Goal: Task Accomplishment & Management: Manage account settings

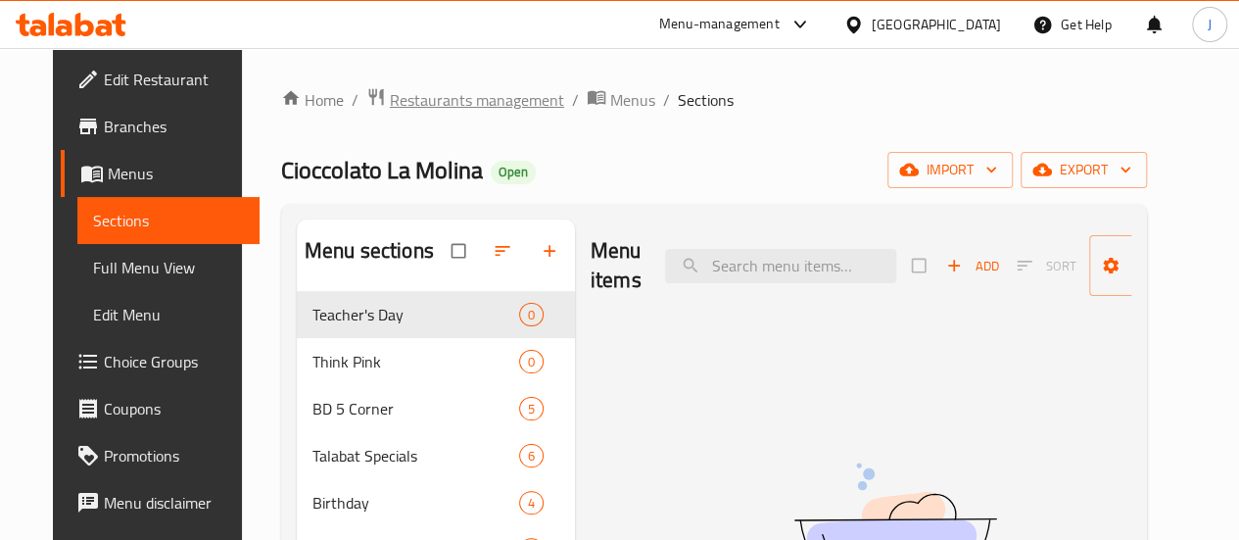
click at [436, 109] on span "Restaurants management" at bounding box center [477, 100] width 174 height 24
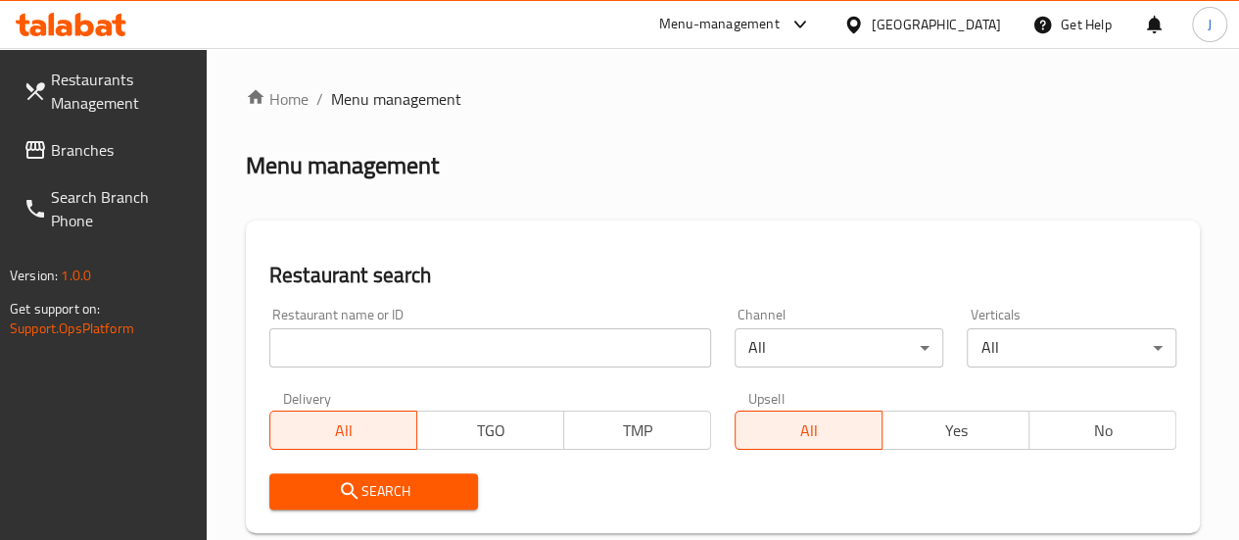
click at [391, 362] on input "search" at bounding box center [490, 347] width 442 height 39
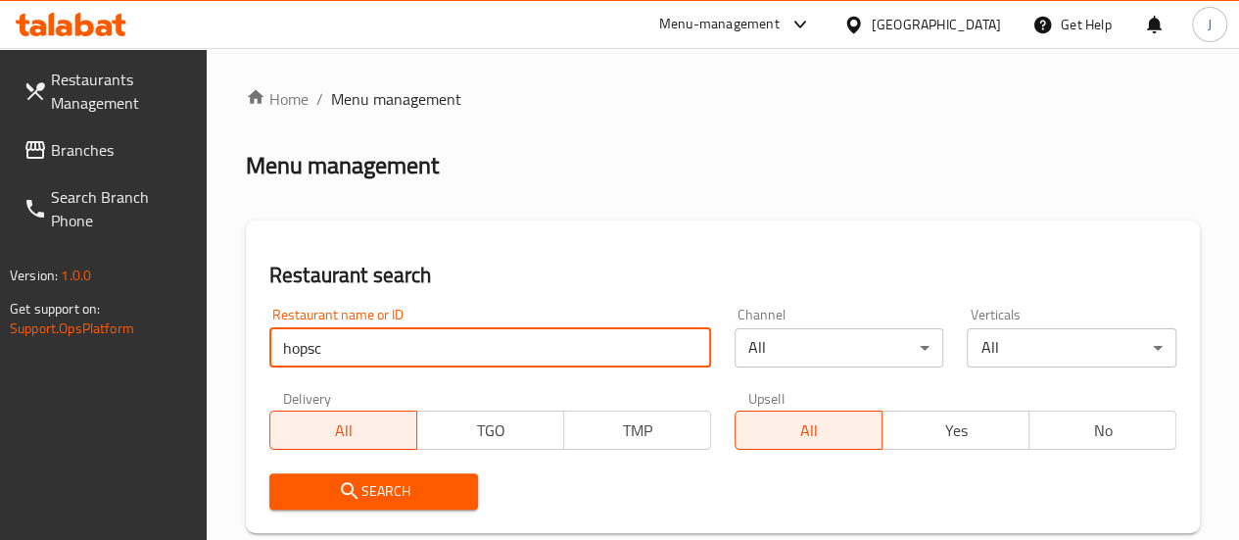
type input "hopsc"
click button "Search" at bounding box center [374, 491] width 210 height 36
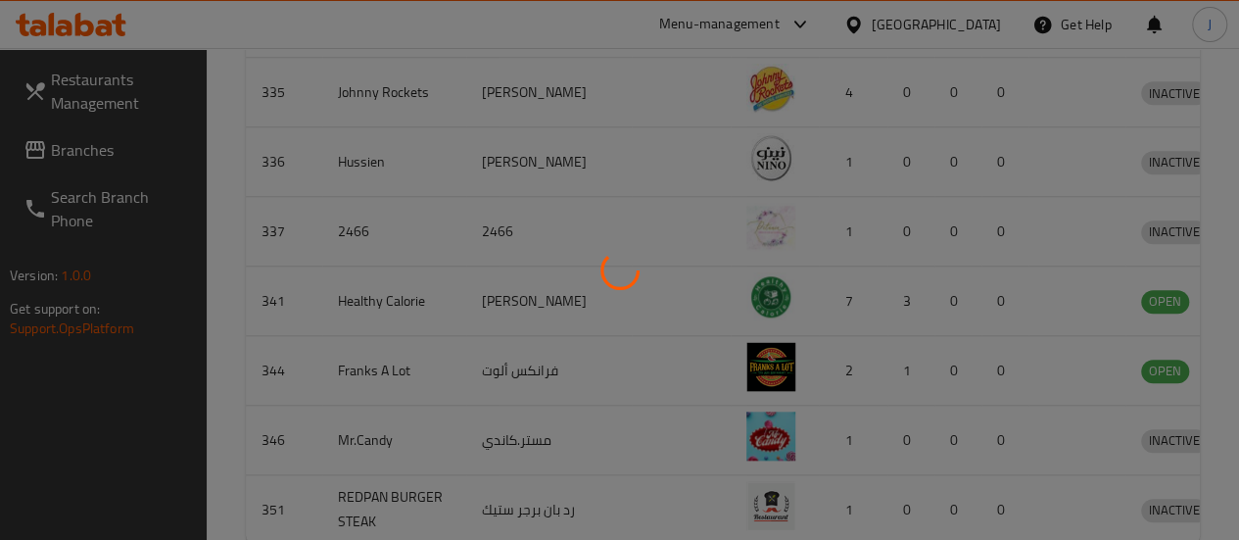
scroll to position [317, 0]
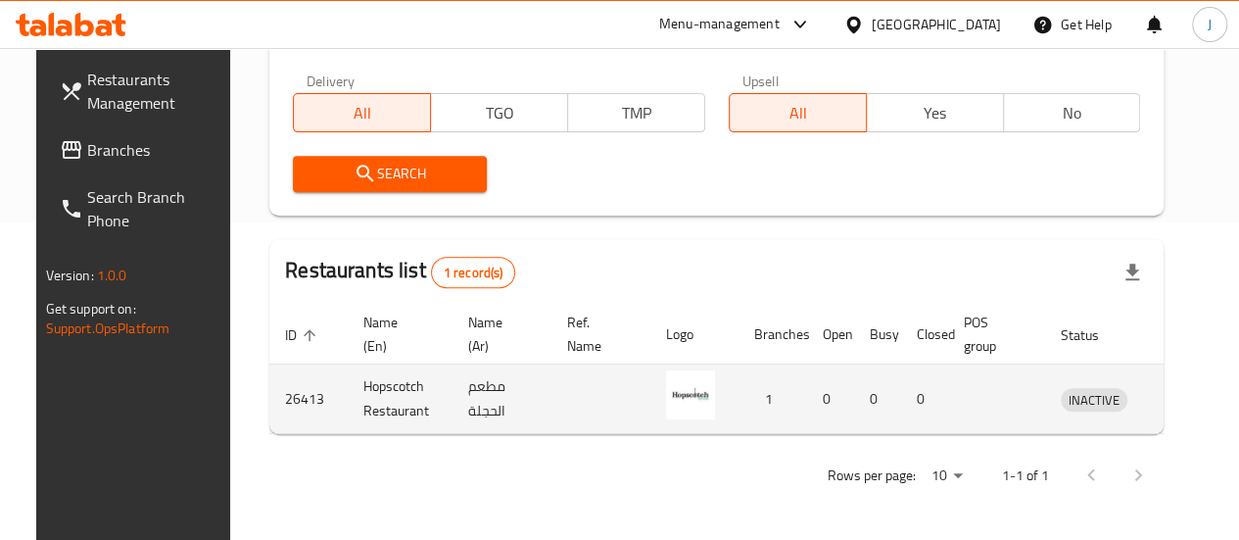
click at [1168, 398] on icon "enhanced table" at bounding box center [1179, 400] width 22 height 17
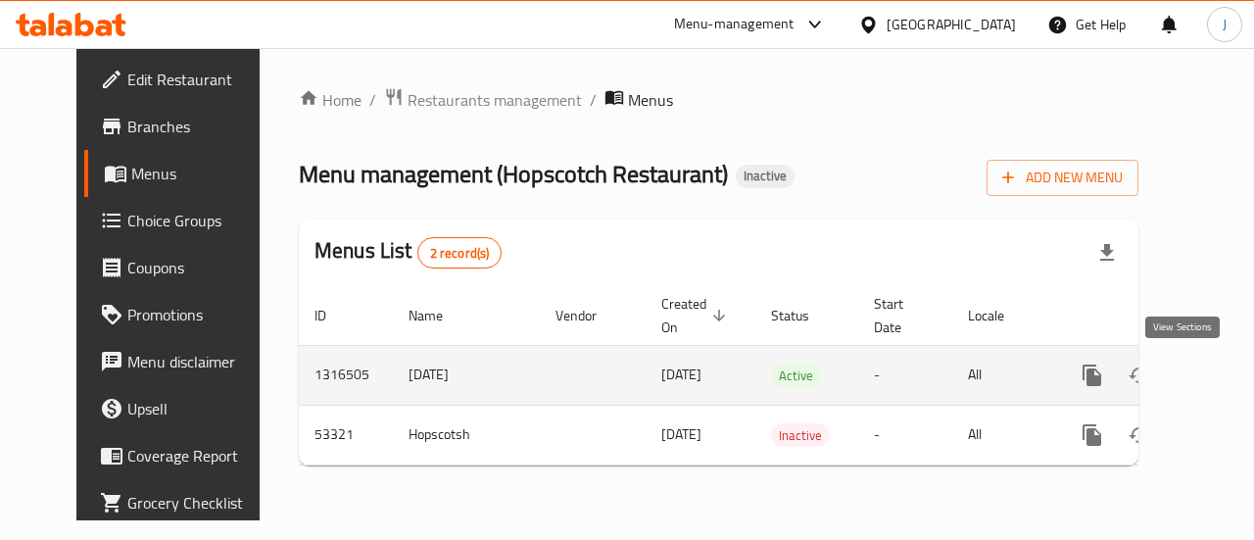
click at [1225, 375] on icon "enhanced table" at bounding box center [1234, 375] width 18 height 18
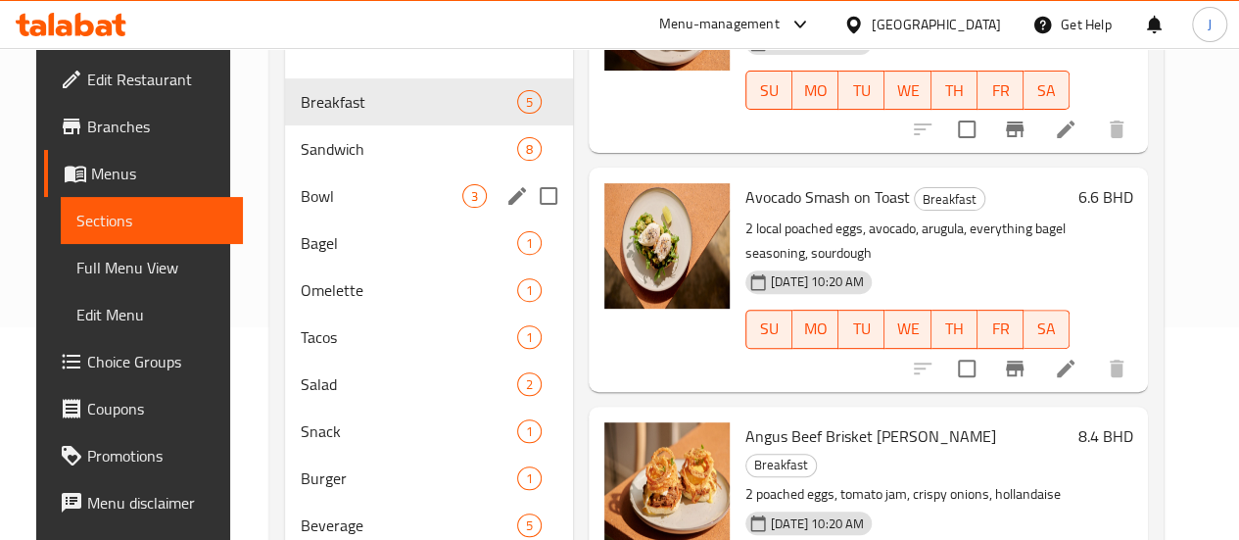
scroll to position [218, 0]
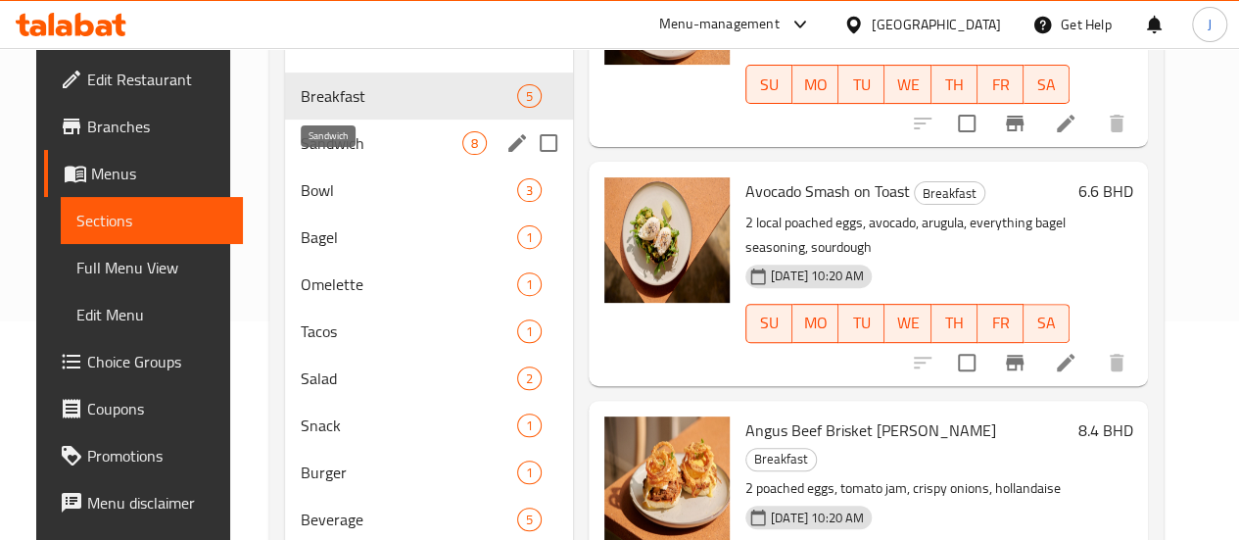
click at [304, 155] on span "Sandwich" at bounding box center [382, 143] width 162 height 24
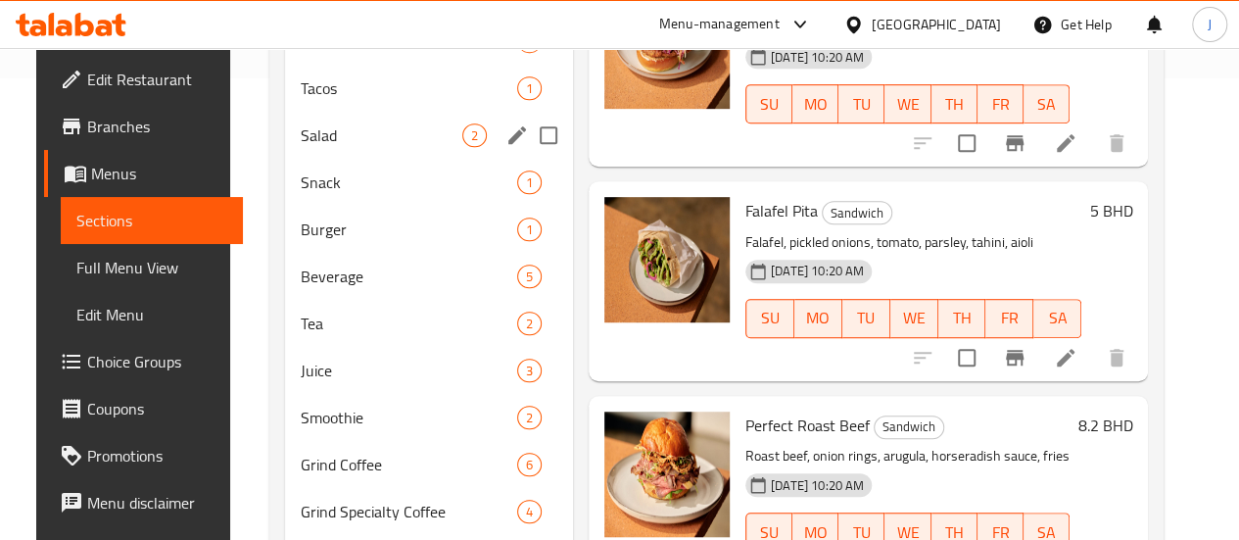
scroll to position [293, 0]
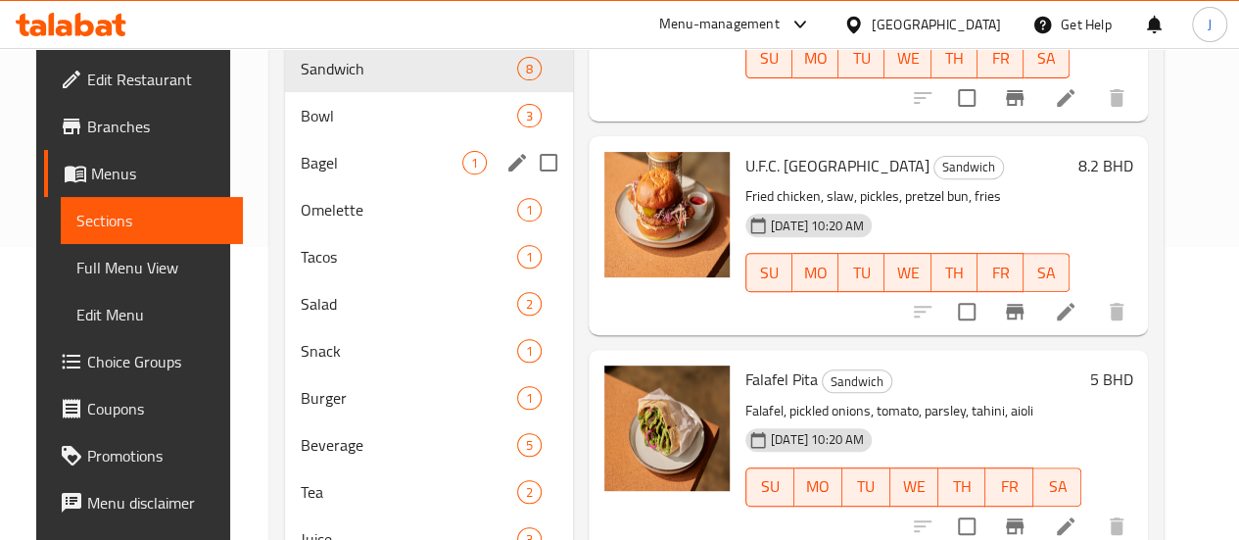
click at [321, 169] on div "Bagel 1" at bounding box center [429, 162] width 288 height 47
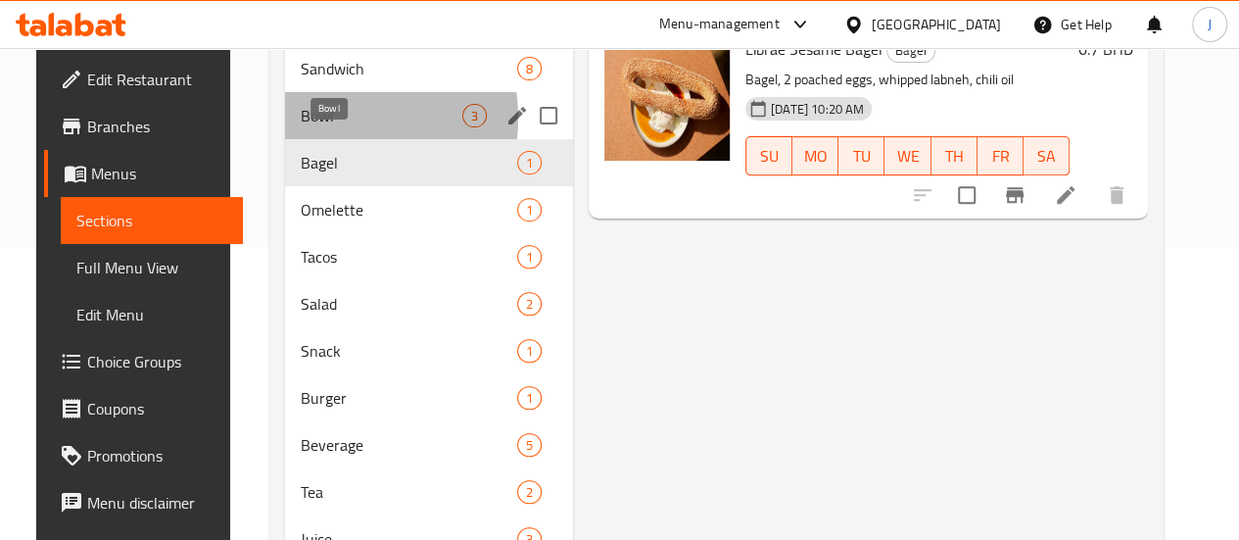
click at [308, 127] on span "Bowl" at bounding box center [382, 116] width 162 height 24
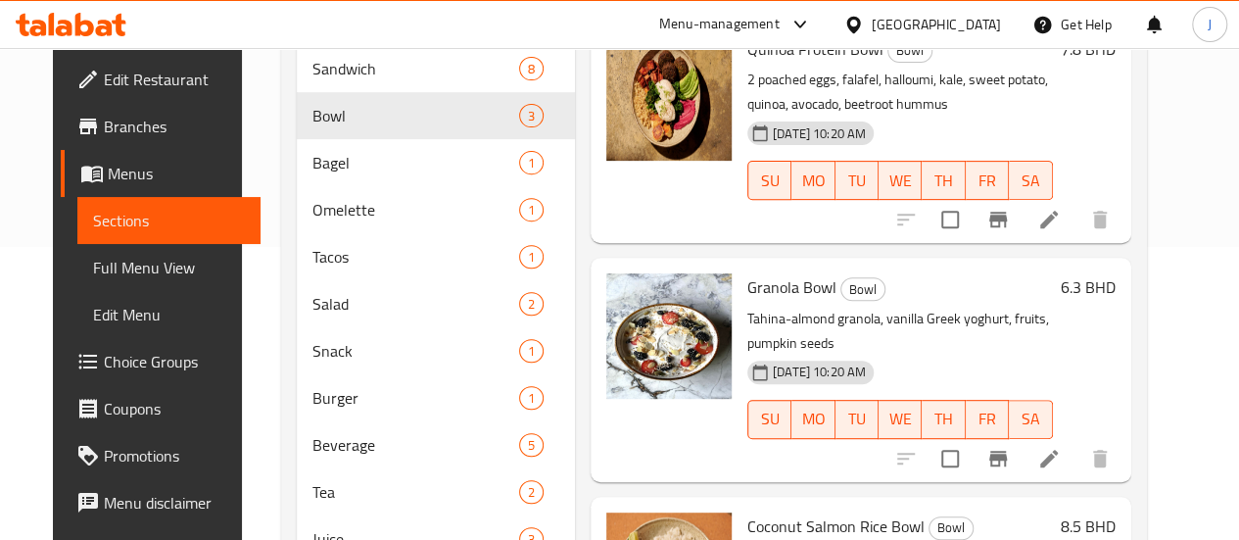
scroll to position [736, 0]
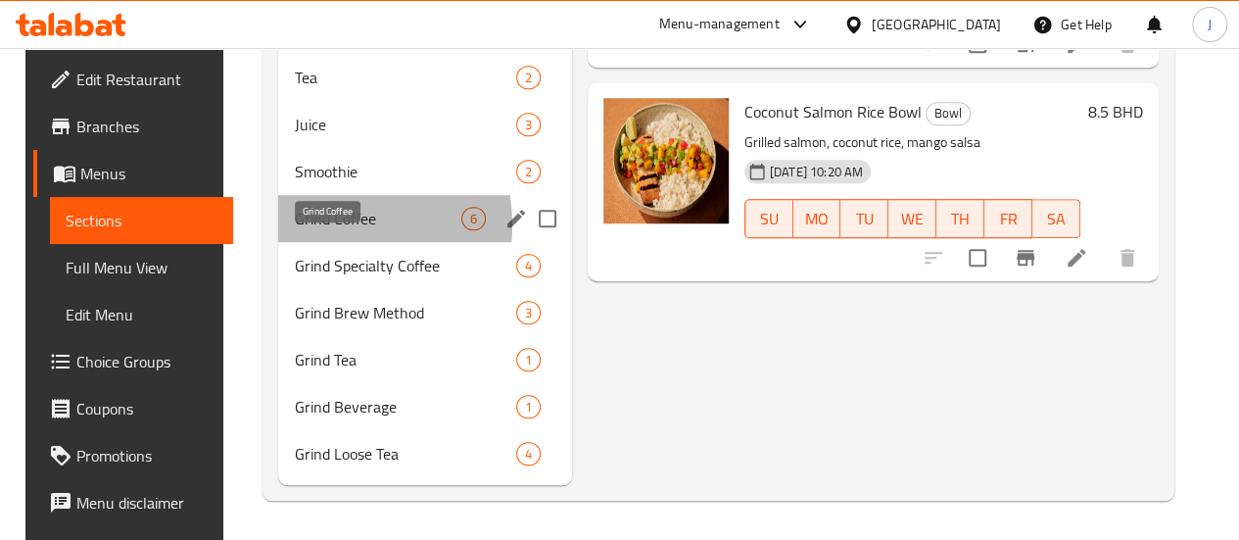
click at [300, 226] on span "Grind Coffee" at bounding box center [377, 219] width 167 height 24
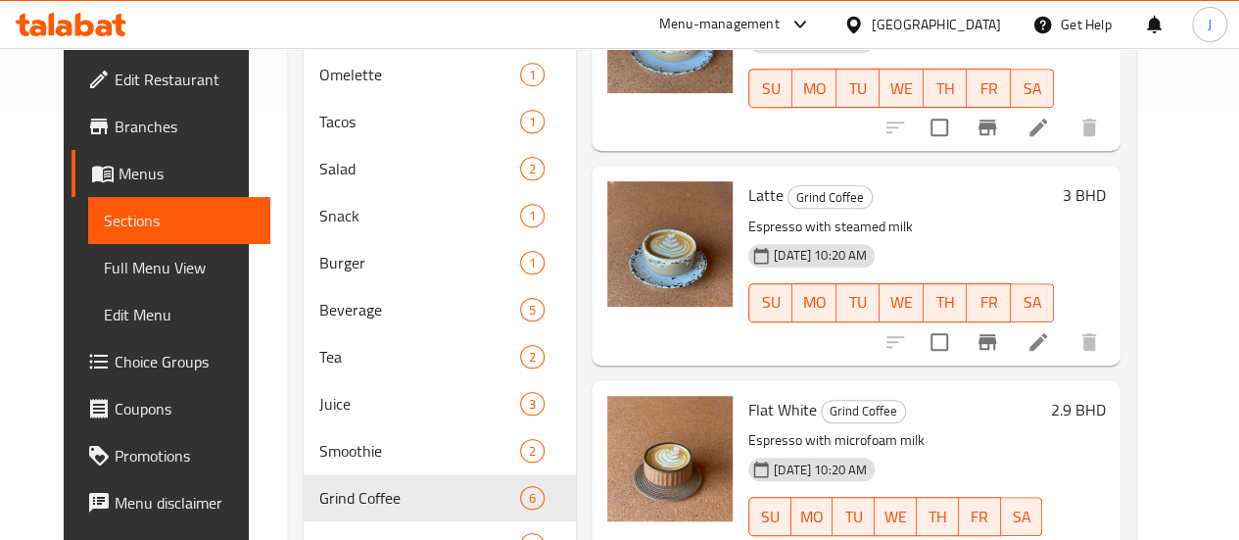
scroll to position [630, 0]
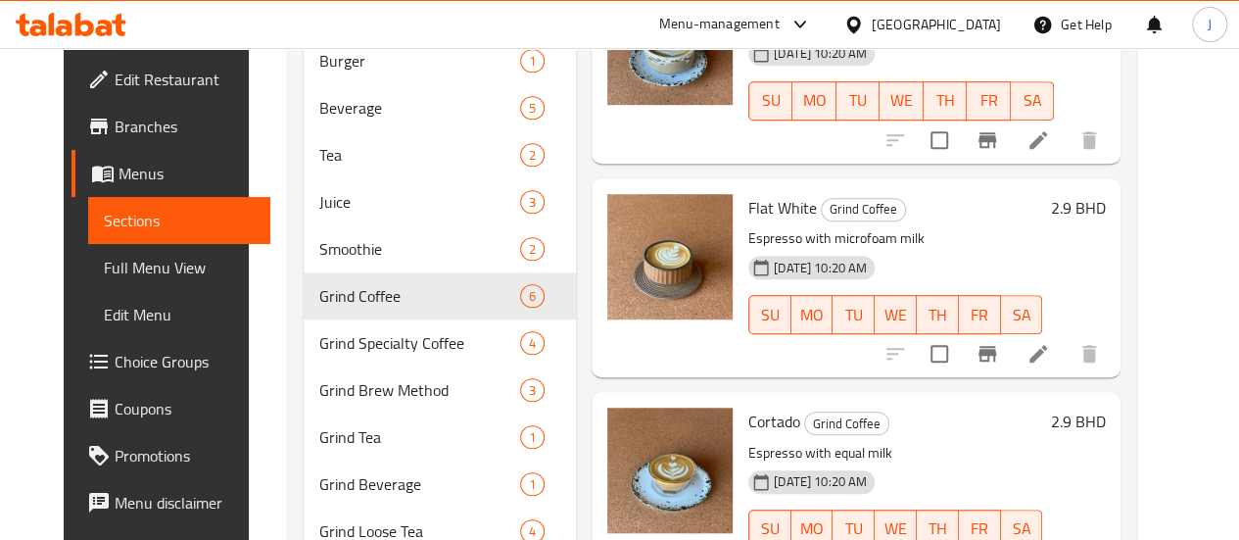
click at [888, 213] on h6 "Flat White Grind Coffee" at bounding box center [895, 207] width 294 height 27
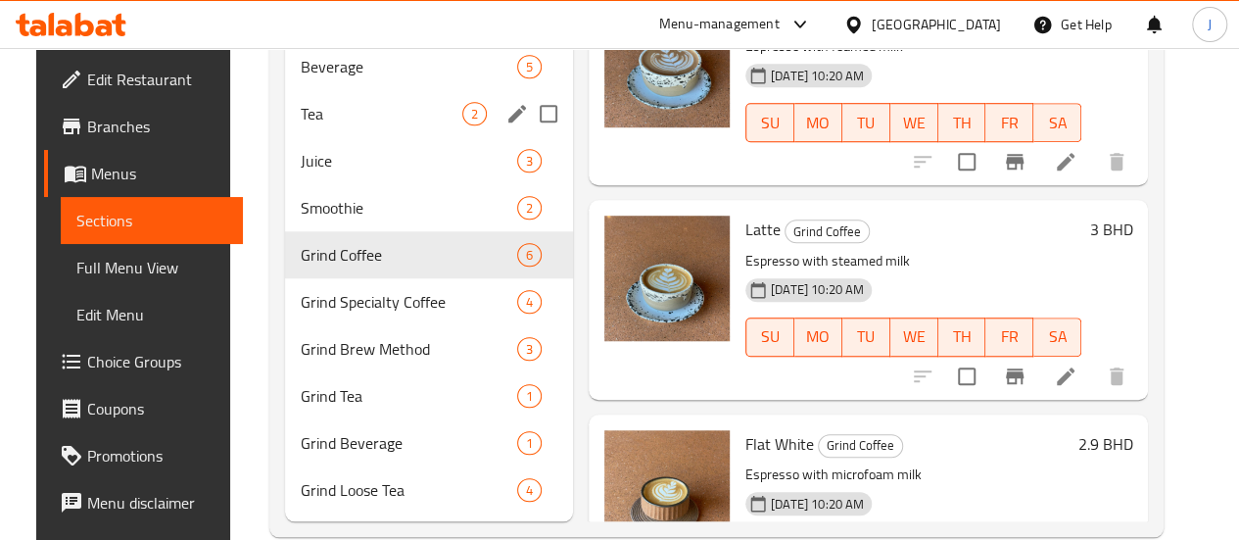
scroll to position [673, 0]
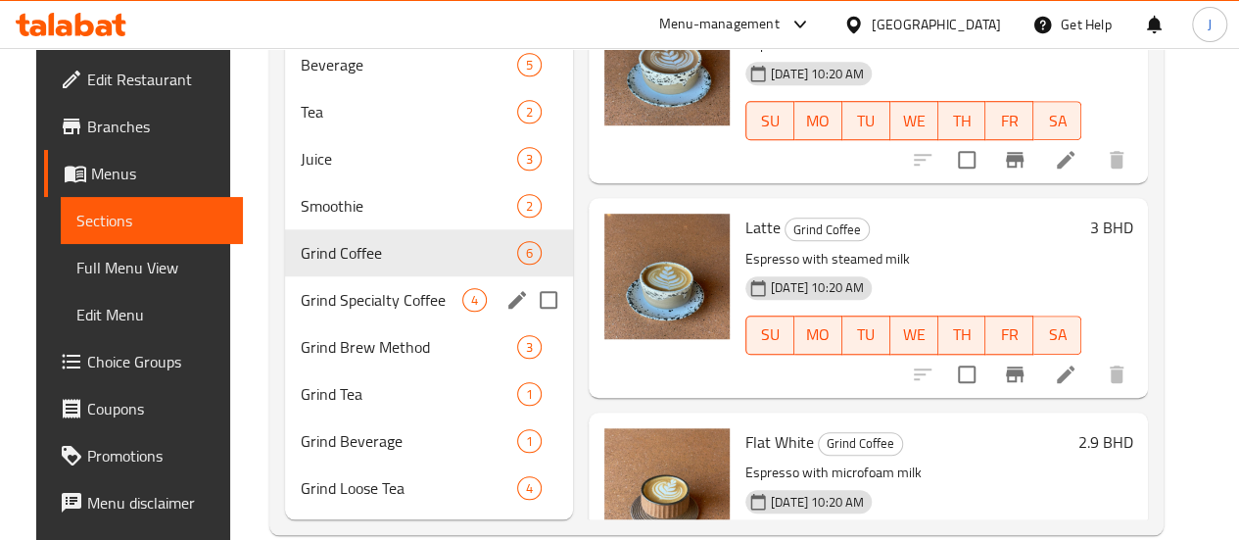
click at [329, 323] on div "Grind Specialty Coffee 4" at bounding box center [429, 299] width 288 height 47
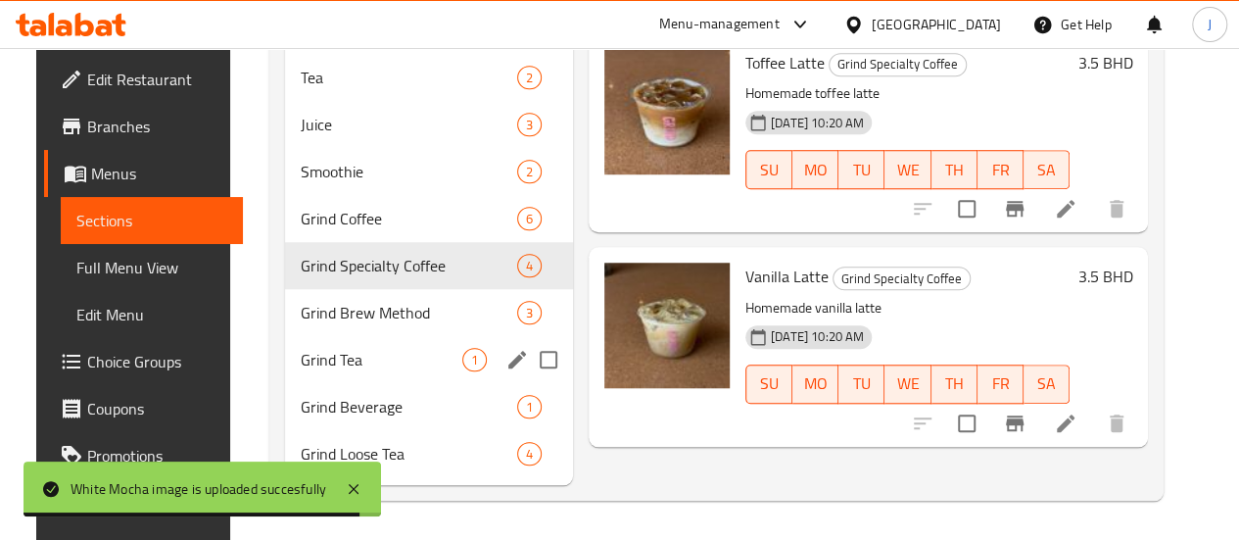
scroll to position [736, 0]
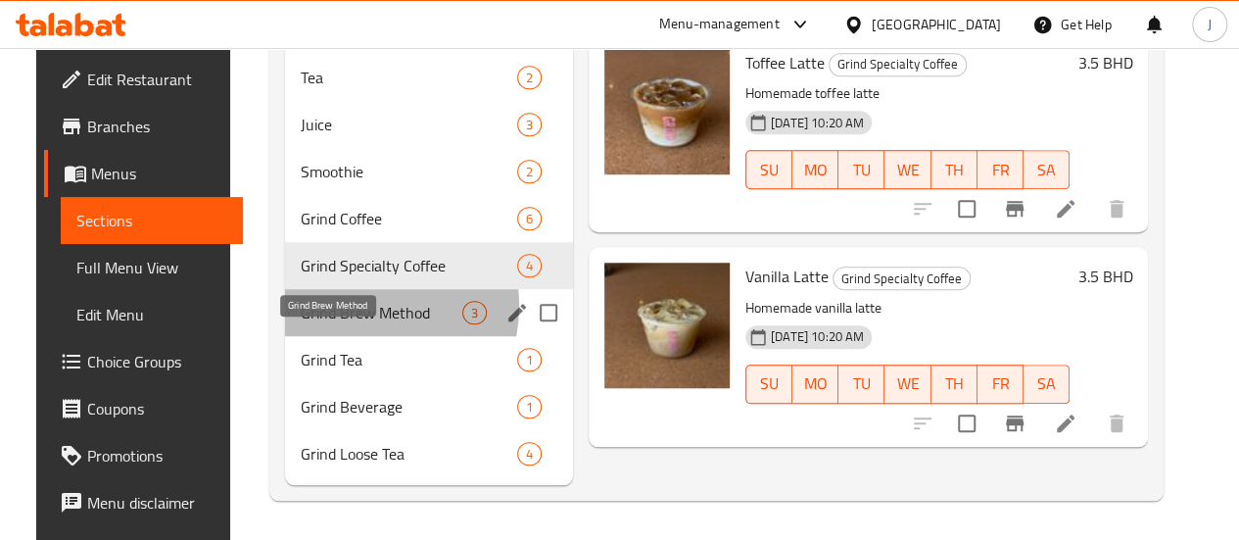
click at [331, 307] on span "Grind Brew Method" at bounding box center [382, 313] width 162 height 24
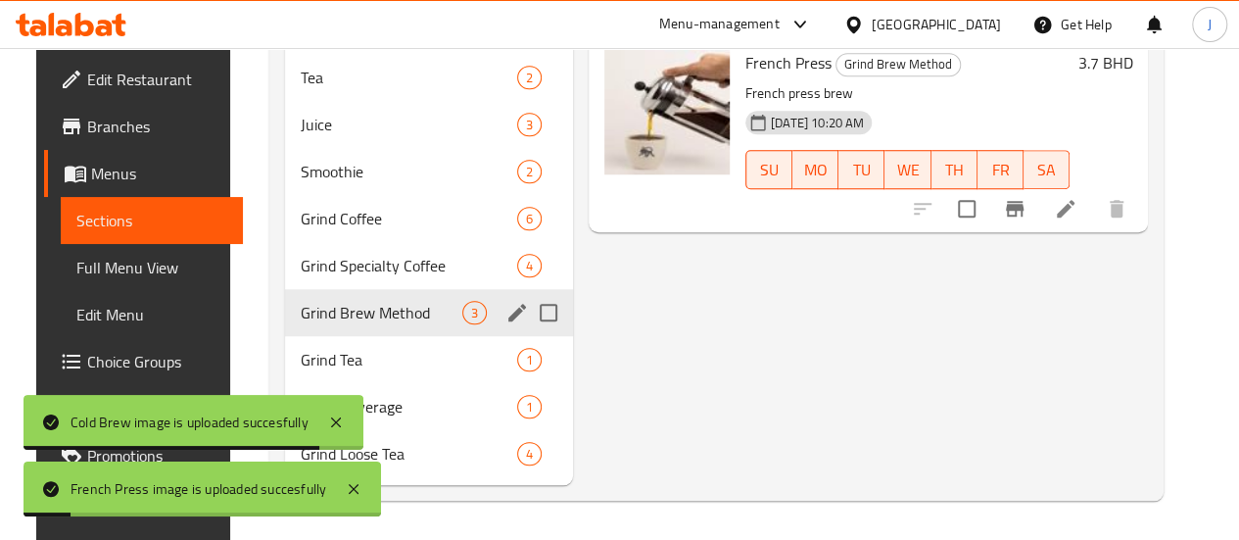
scroll to position [659, 0]
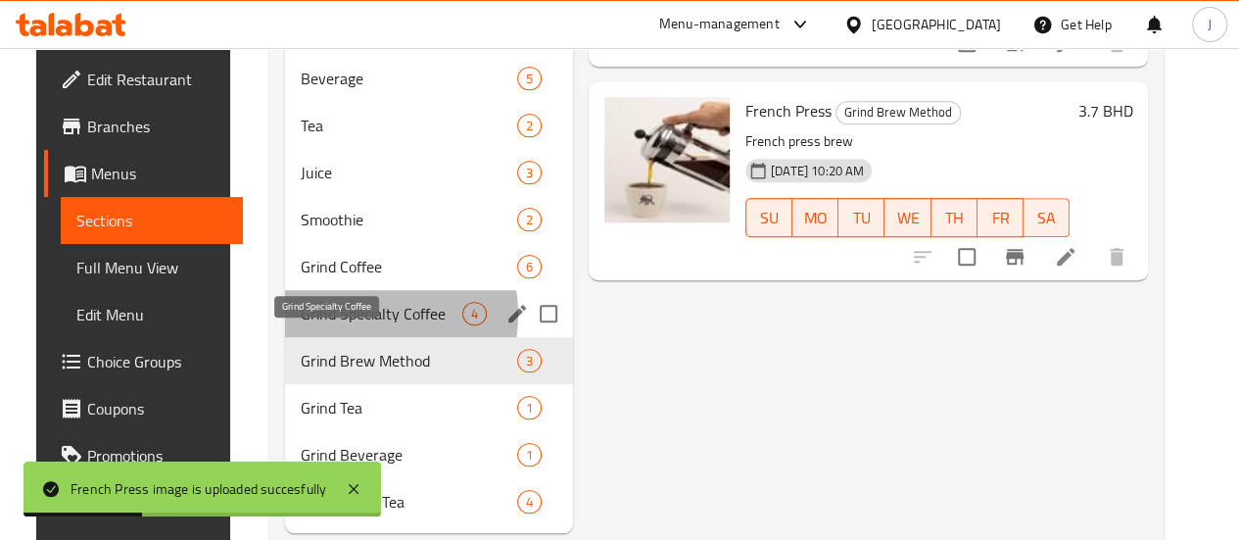
click at [329, 325] on span "Grind Specialty Coffee" at bounding box center [382, 314] width 162 height 24
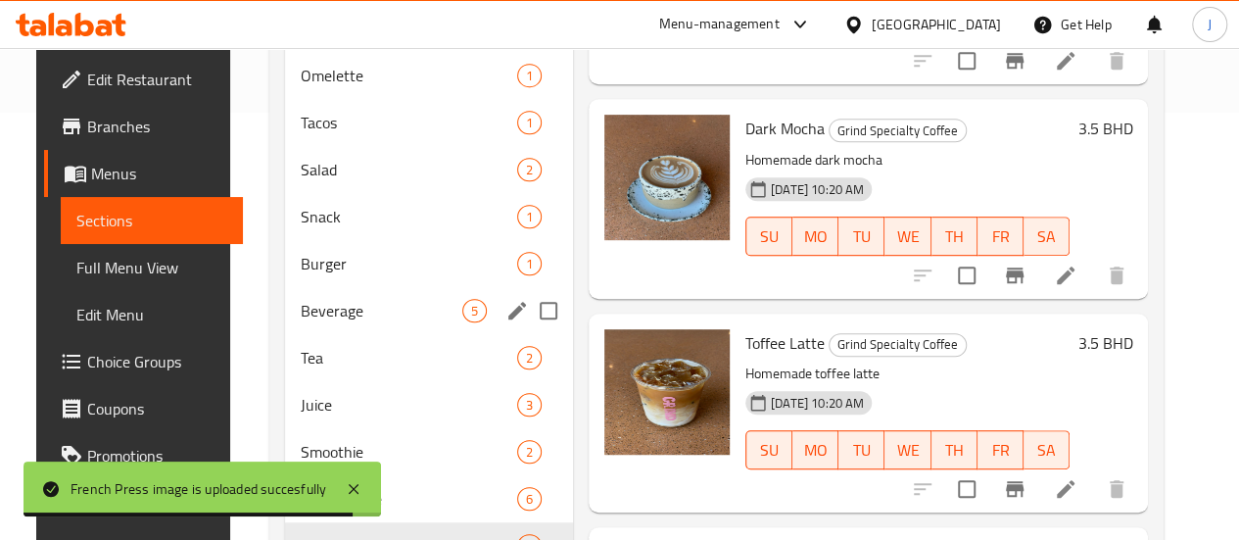
scroll to position [736, 0]
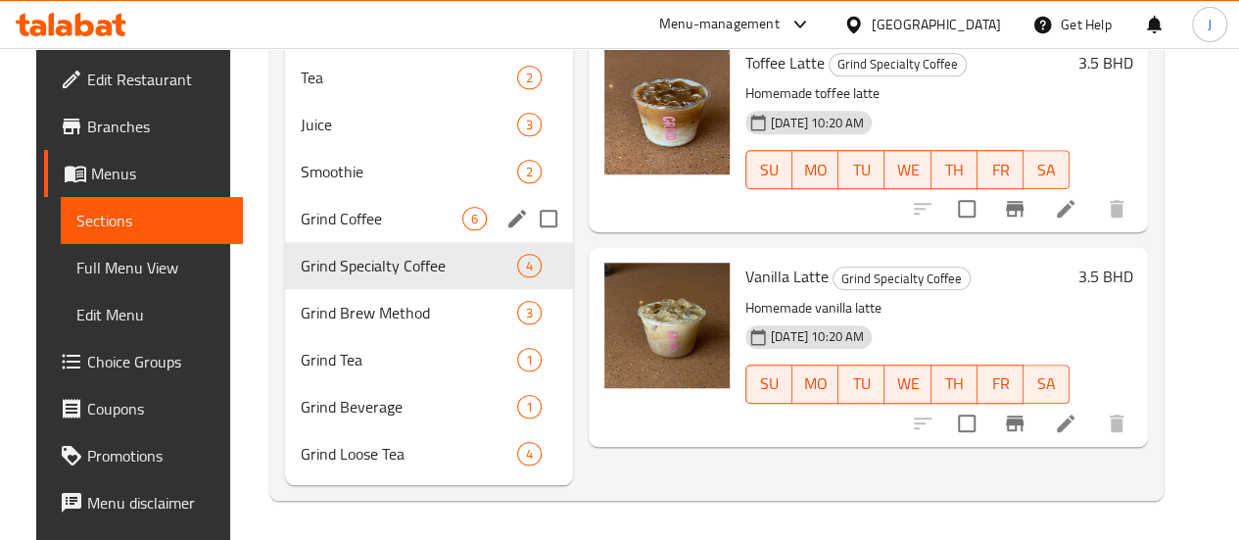
click at [333, 195] on div "Grind Coffee 6" at bounding box center [429, 218] width 288 height 47
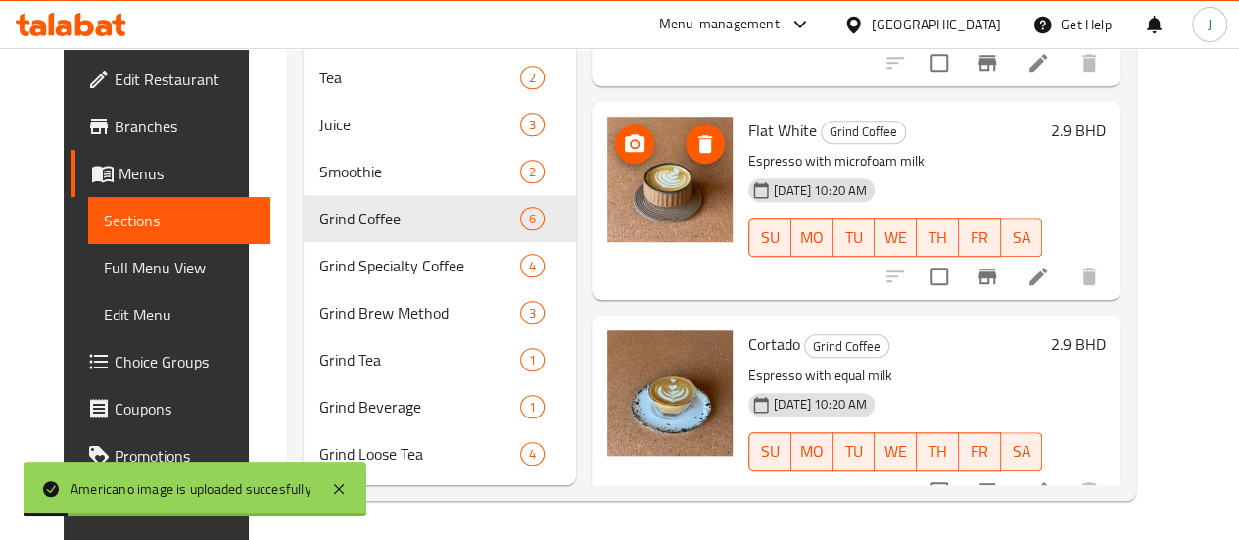
scroll to position [464, 0]
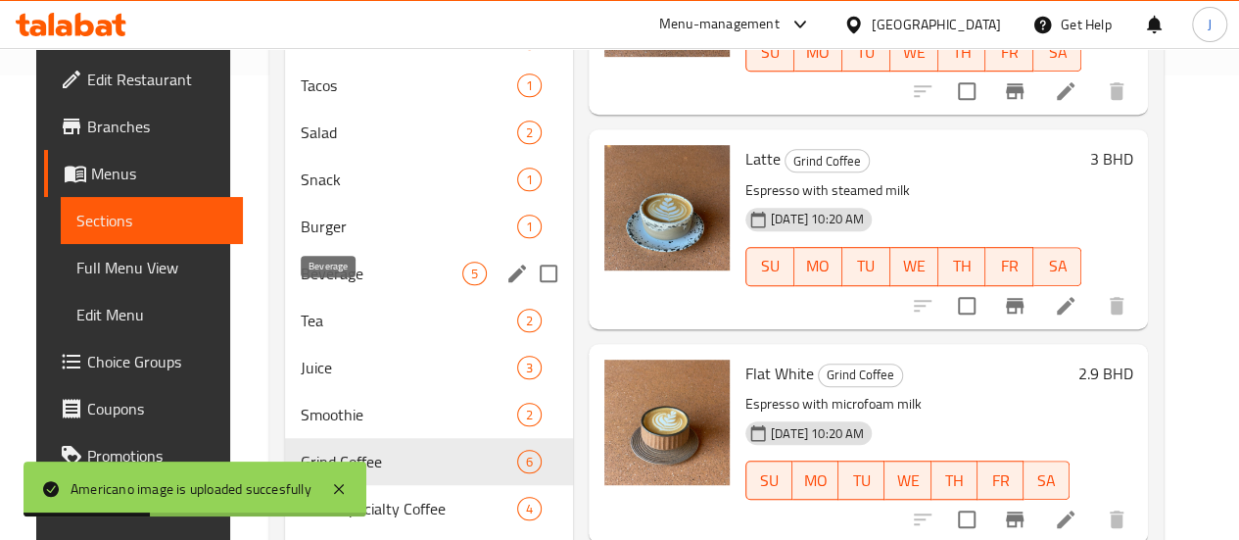
click at [321, 285] on span "Beverage" at bounding box center [382, 274] width 162 height 24
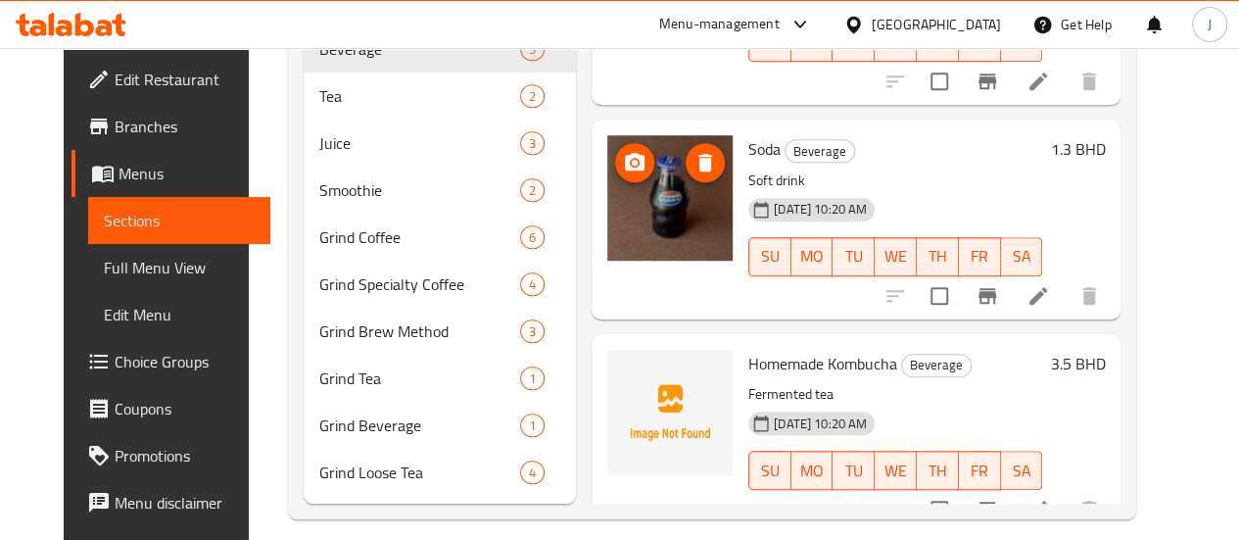
scroll to position [736, 0]
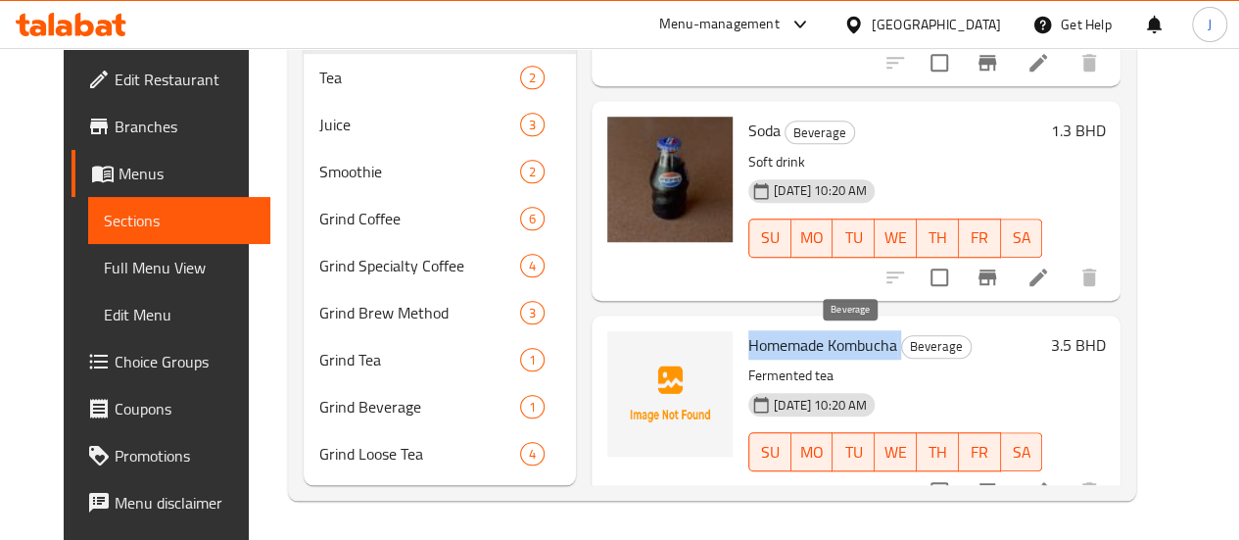
drag, startPoint x: 664, startPoint y: 314, endPoint x: 817, endPoint y: 315, distance: 152.8
click at [817, 331] on h6 "Homemade Kombucha Beverage" at bounding box center [895, 344] width 294 height 27
copy h6 "Homemade Kombucha"
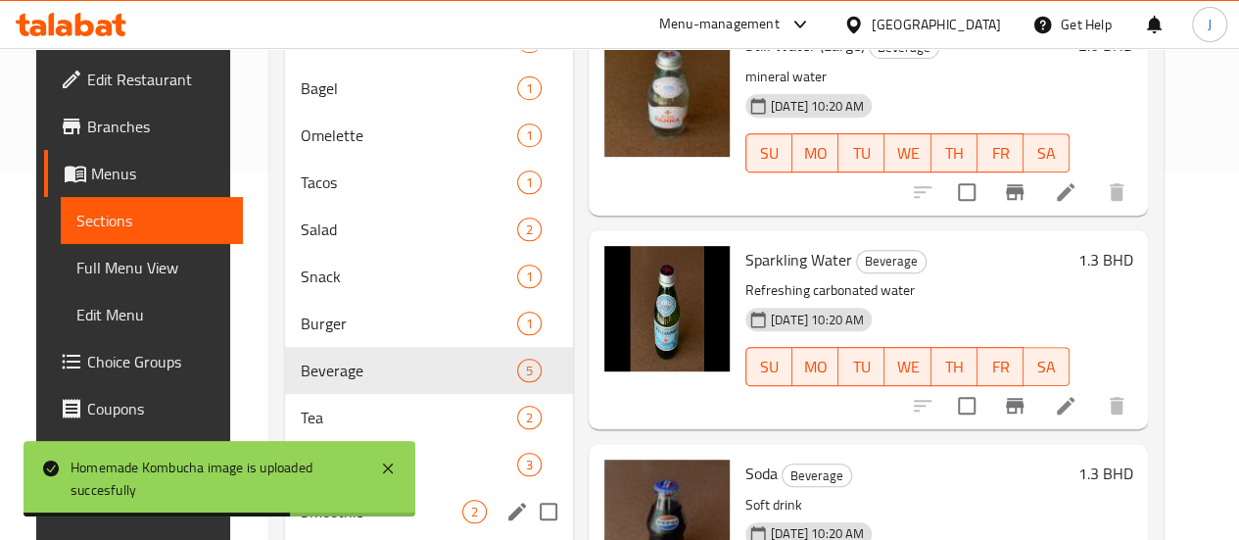
scroll to position [508, 0]
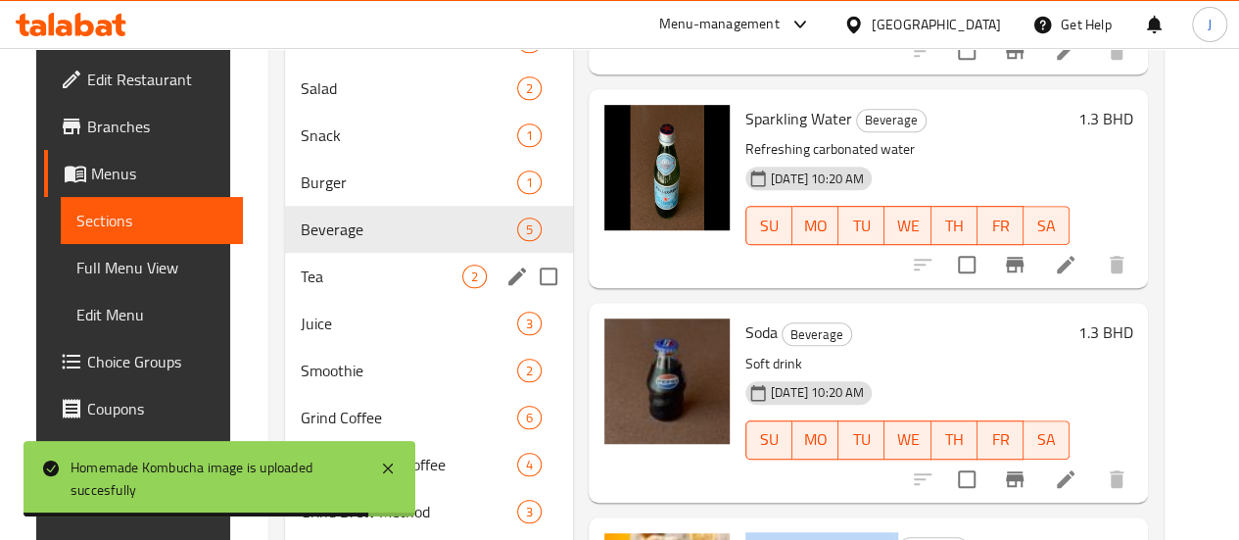
click at [303, 300] on div "Tea 2" at bounding box center [429, 276] width 288 height 47
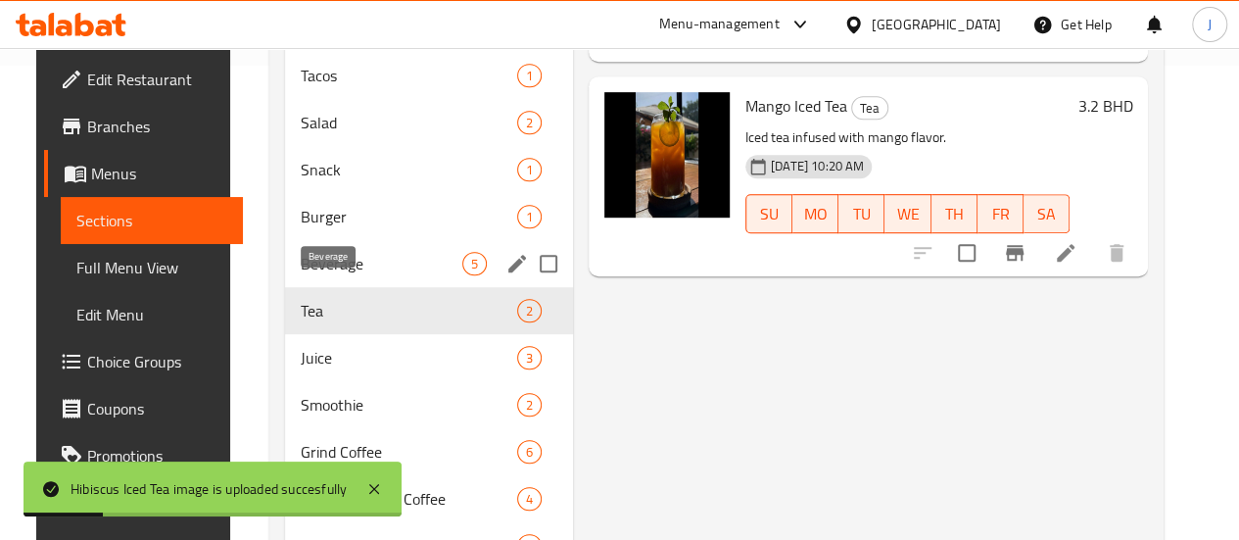
scroll to position [594, 0]
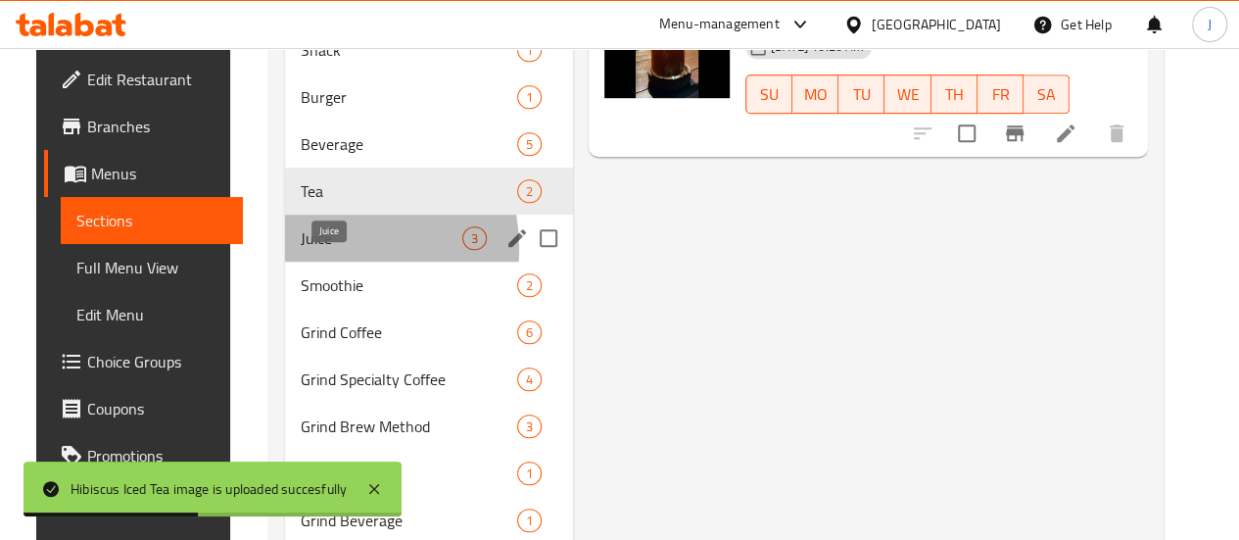
click at [302, 250] on span "Juice" at bounding box center [382, 238] width 162 height 24
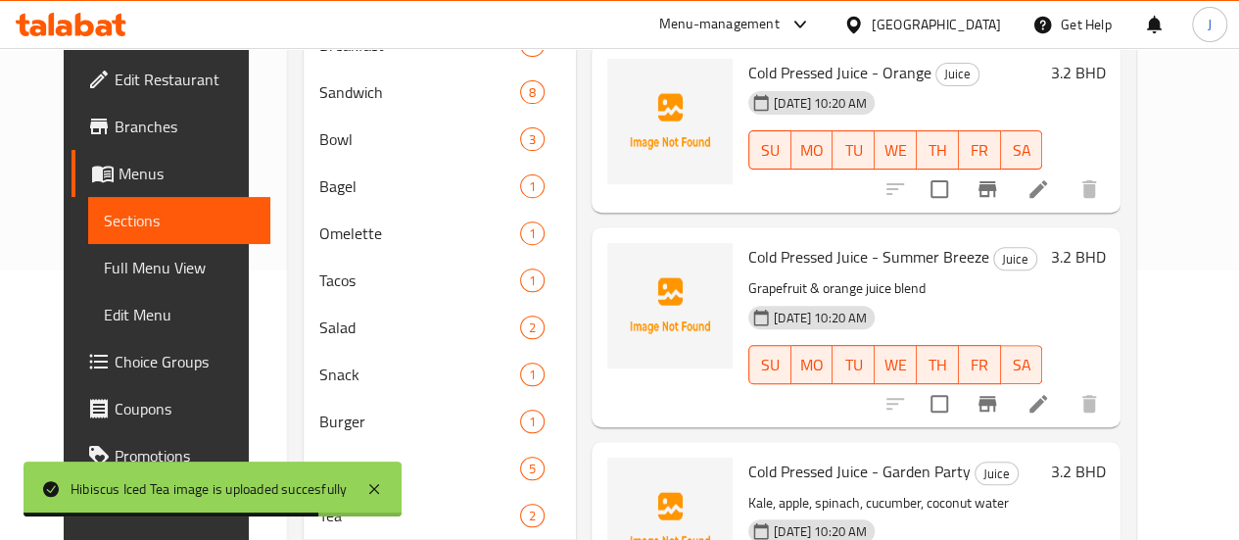
scroll to position [178, 0]
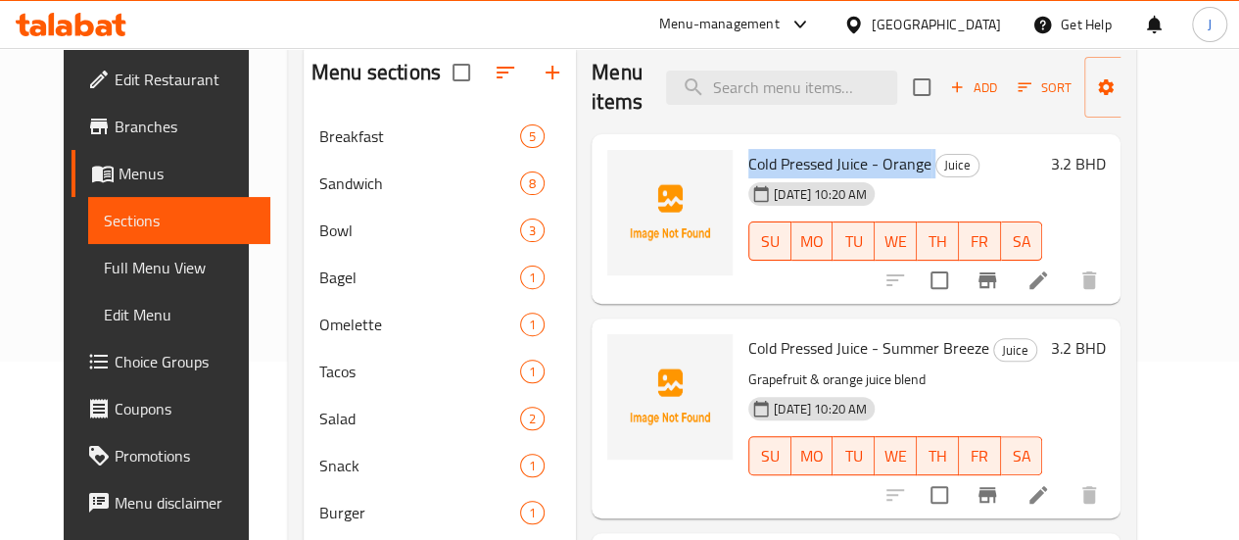
drag, startPoint x: 666, startPoint y: 162, endPoint x: 860, endPoint y: 146, distance: 194.6
click at [860, 146] on div "Cold Pressed Juice - Orange Juice [DATE] 10:20 AM SU MO TU WE TH FR SA" at bounding box center [896, 219] width 310 height 155
copy h6 "Cold Pressed Juice - Orange"
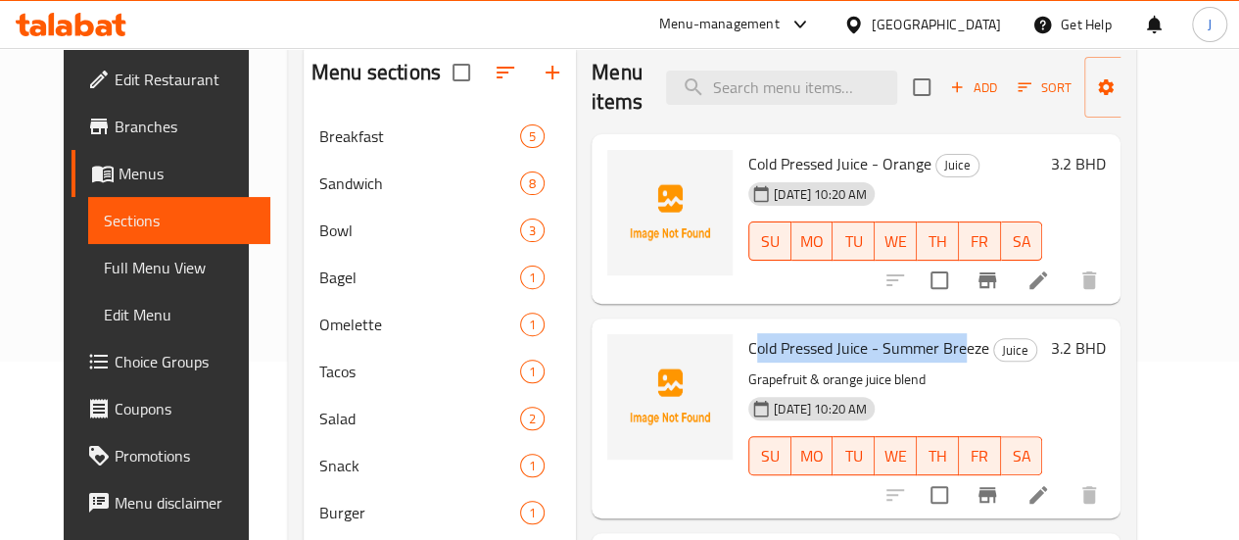
drag, startPoint x: 668, startPoint y: 353, endPoint x: 884, endPoint y: 325, distance: 217.3
click at [884, 325] on div "Cold Pressed Juice - Summer Breeze Juice Grapefruit & orange juice blend [DATE]…" at bounding box center [856, 417] width 529 height 199
drag, startPoint x: 904, startPoint y: 352, endPoint x: 666, endPoint y: 354, distance: 238.1
click at [748, 354] on h6 "Cold Pressed Juice - Summer Breeze Juice" at bounding box center [895, 347] width 294 height 27
copy span "Cold Pressed Juice - Summer Breeze"
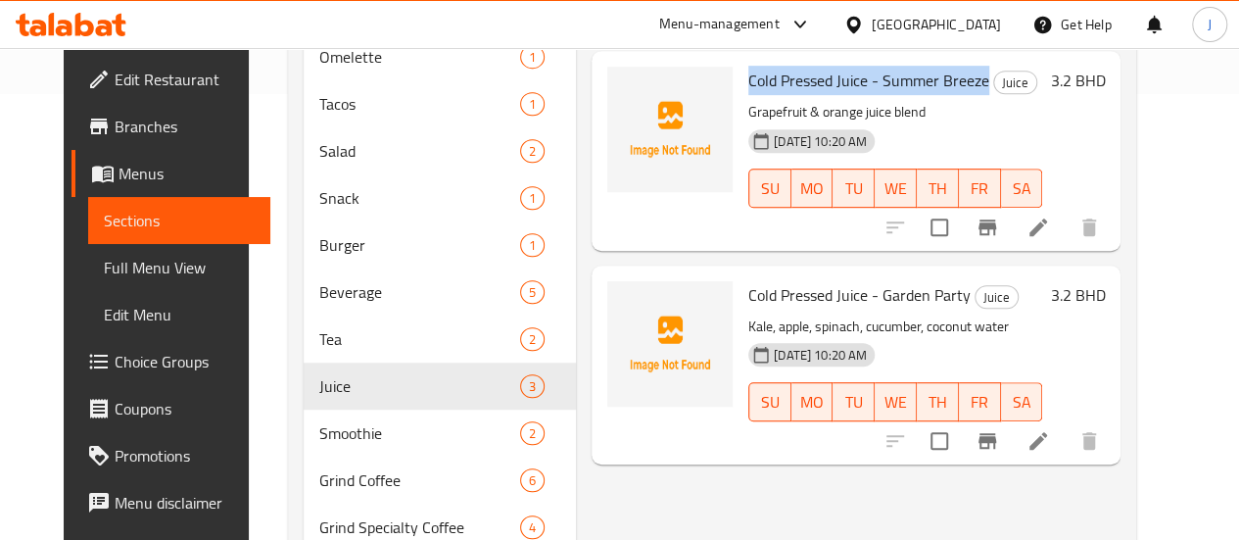
scroll to position [447, 0]
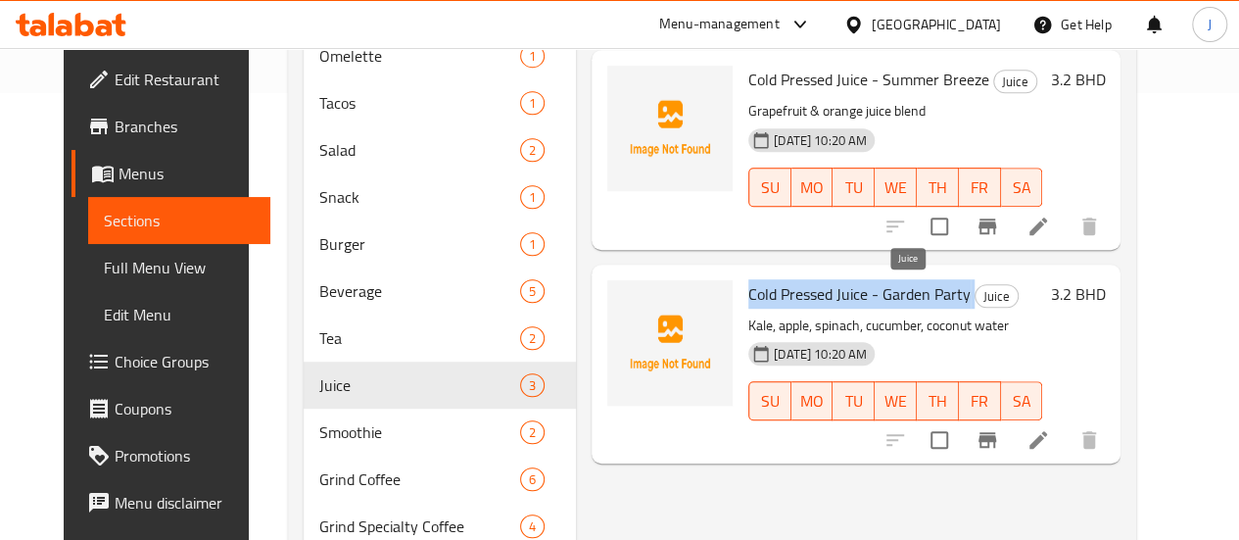
drag, startPoint x: 664, startPoint y: 290, endPoint x: 892, endPoint y: 297, distance: 227.4
click at [892, 297] on h6 "Cold Pressed Juice - Garden Party Juice" at bounding box center [895, 293] width 294 height 27
copy h6 "Cold Pressed Juice - Garden Party"
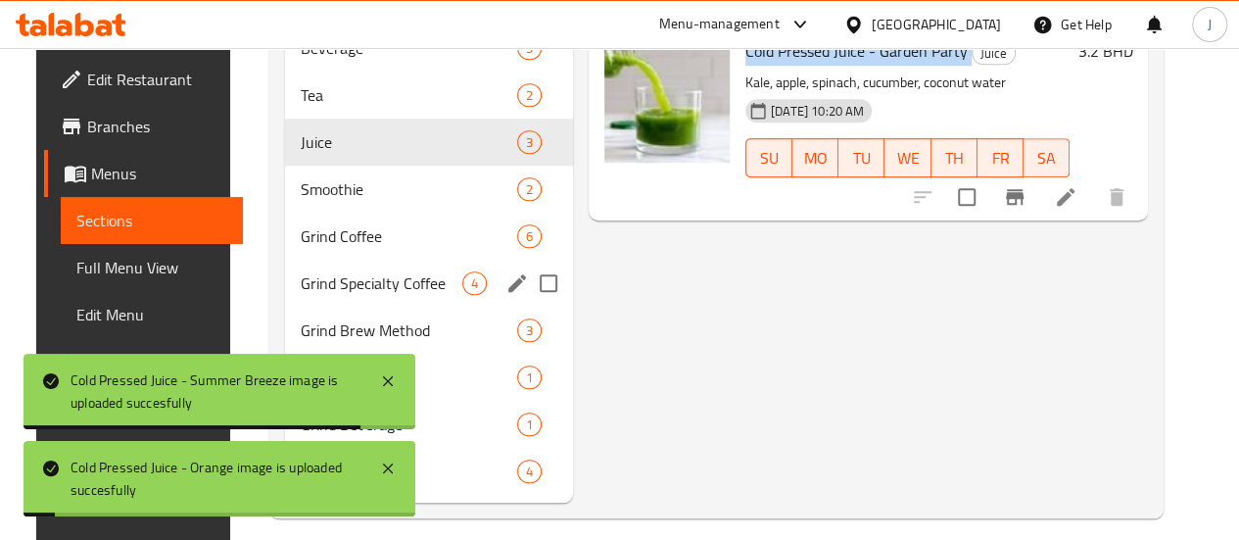
scroll to position [703, 0]
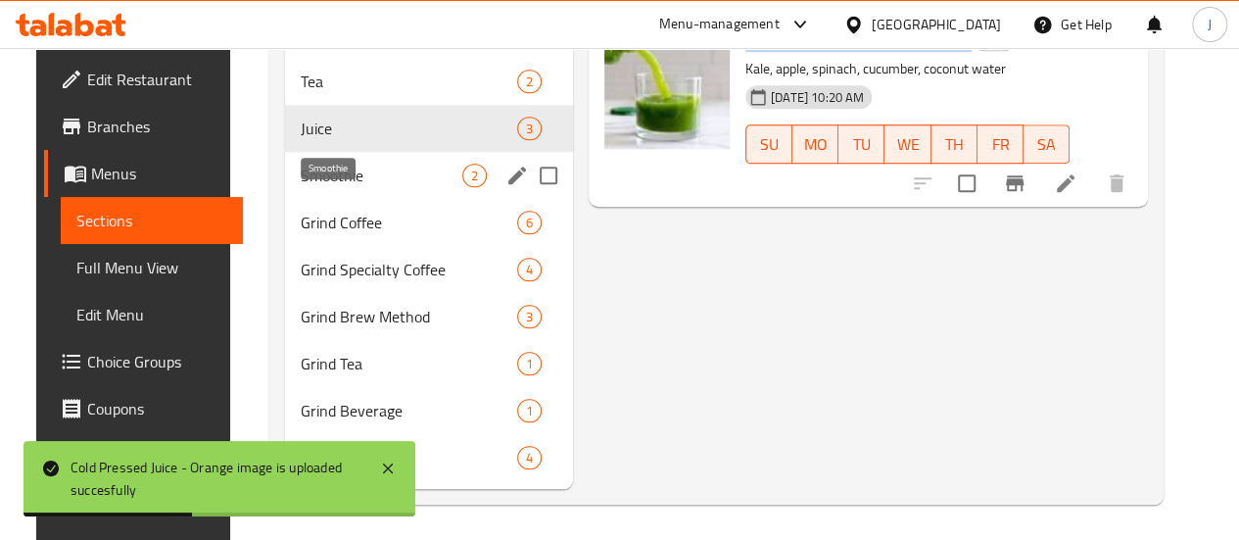
click at [337, 187] on span "Smoothie" at bounding box center [382, 176] width 162 height 24
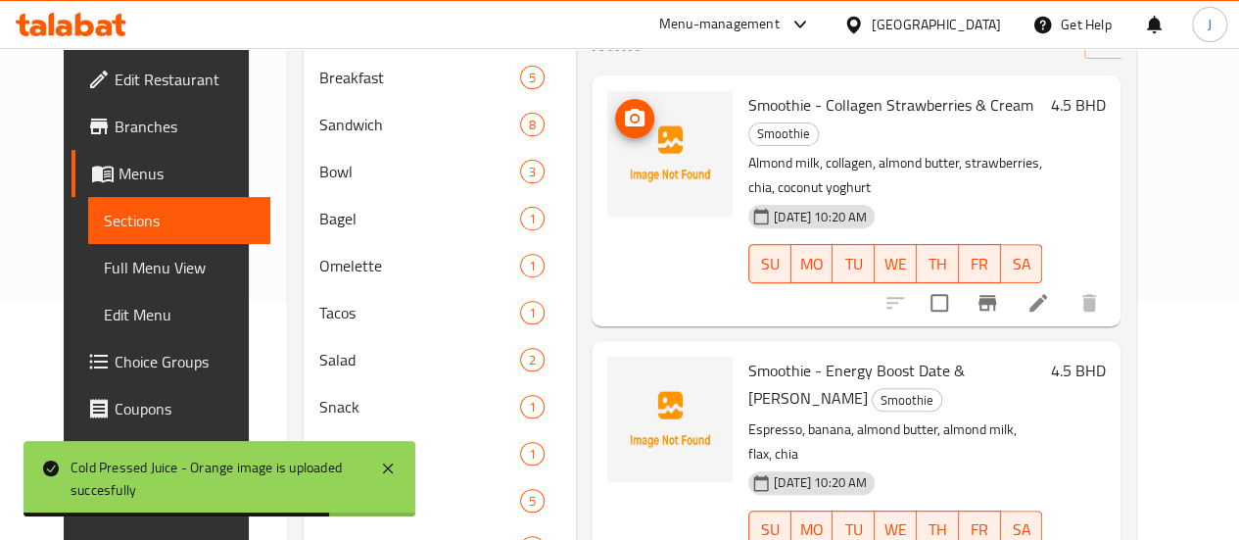
scroll to position [214, 0]
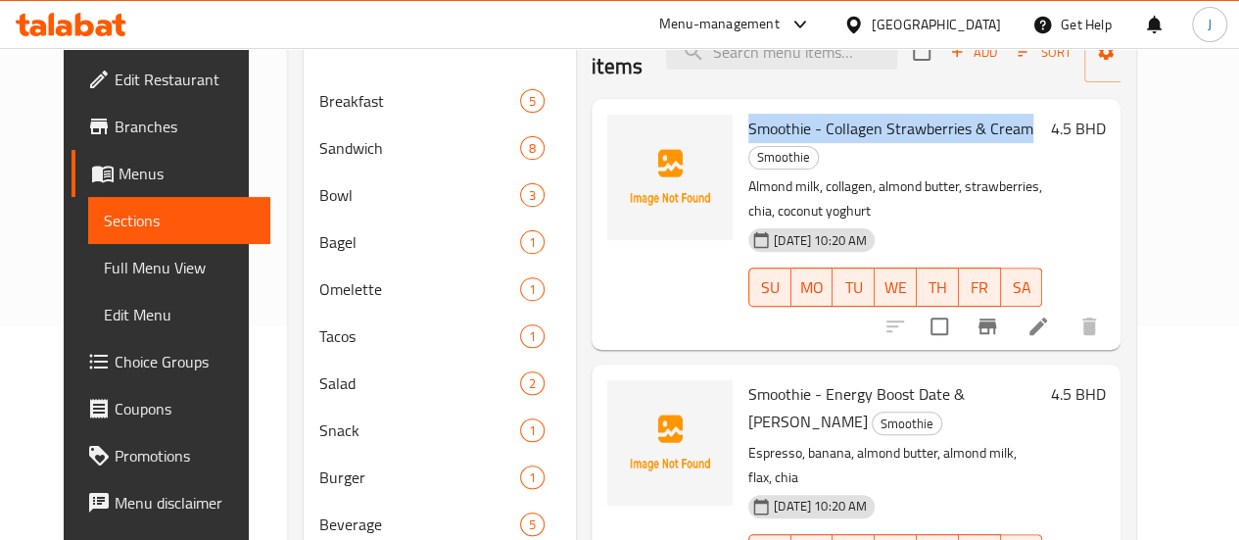
drag, startPoint x: 666, startPoint y: 126, endPoint x: 942, endPoint y: 124, distance: 276.3
click at [942, 124] on span "Smoothie - Collagen Strawberries & Cream" at bounding box center [890, 128] width 285 height 29
copy span "Smoothie - Collagen Strawberries & Cream"
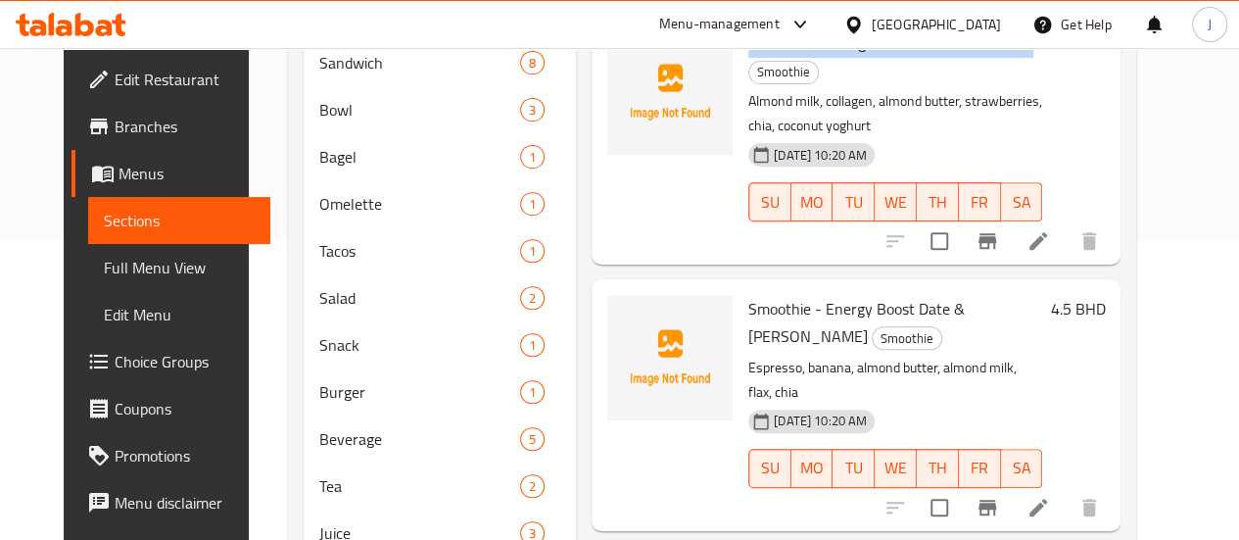
scroll to position [300, 0]
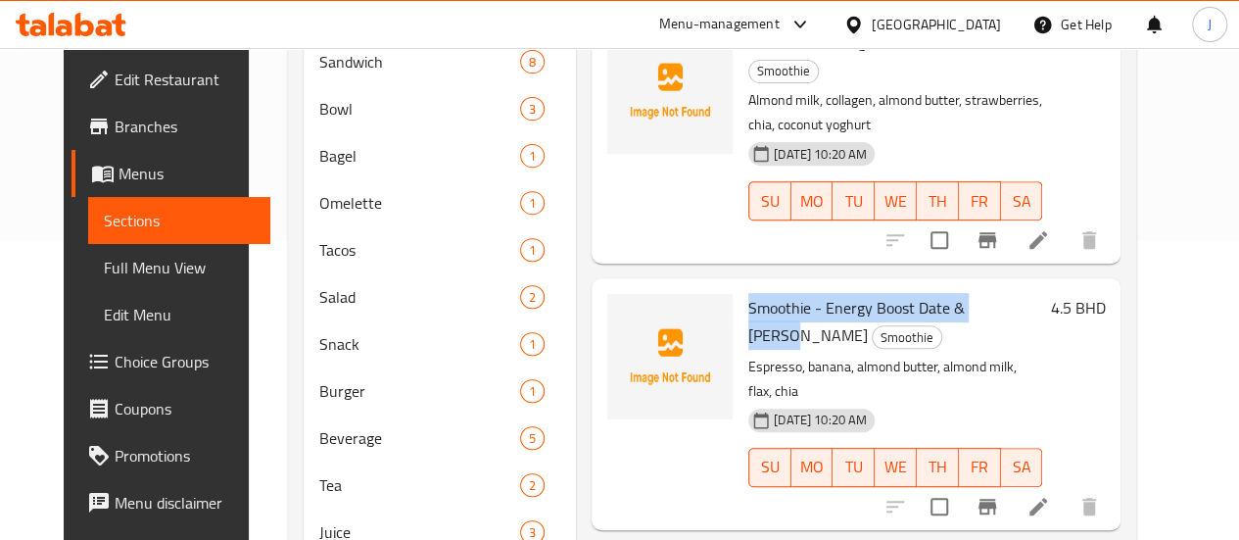
drag, startPoint x: 666, startPoint y: 256, endPoint x: 931, endPoint y: 252, distance: 264.5
click at [931, 293] on span "Smoothie - Energy Boost Date & [PERSON_NAME]" at bounding box center [856, 321] width 217 height 57
copy span "Smoothie - Energy Boost Date & [PERSON_NAME]"
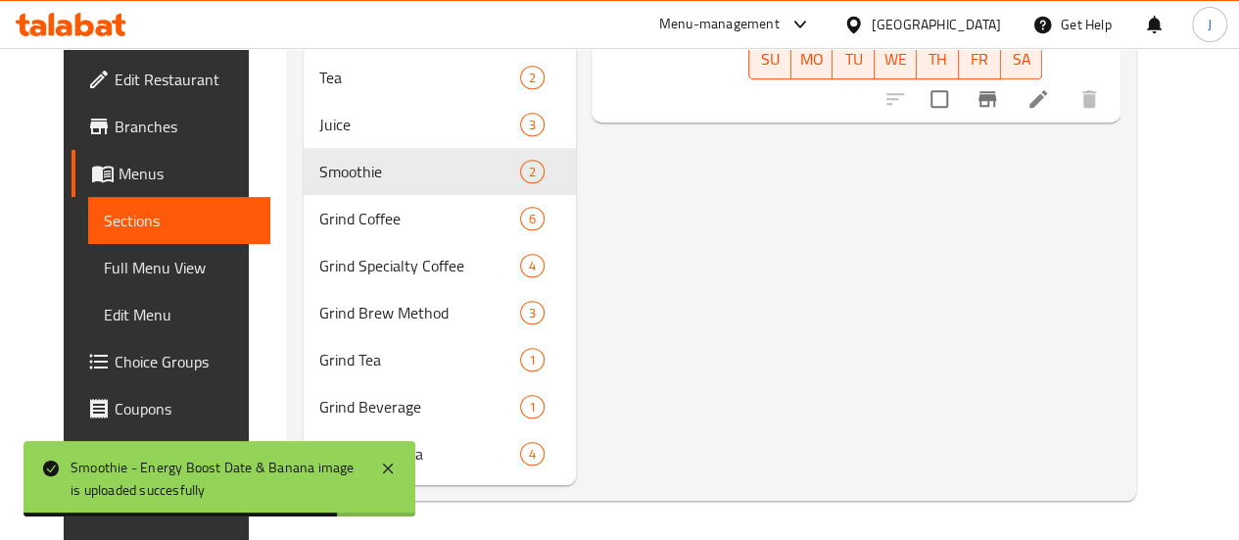
scroll to position [717, 0]
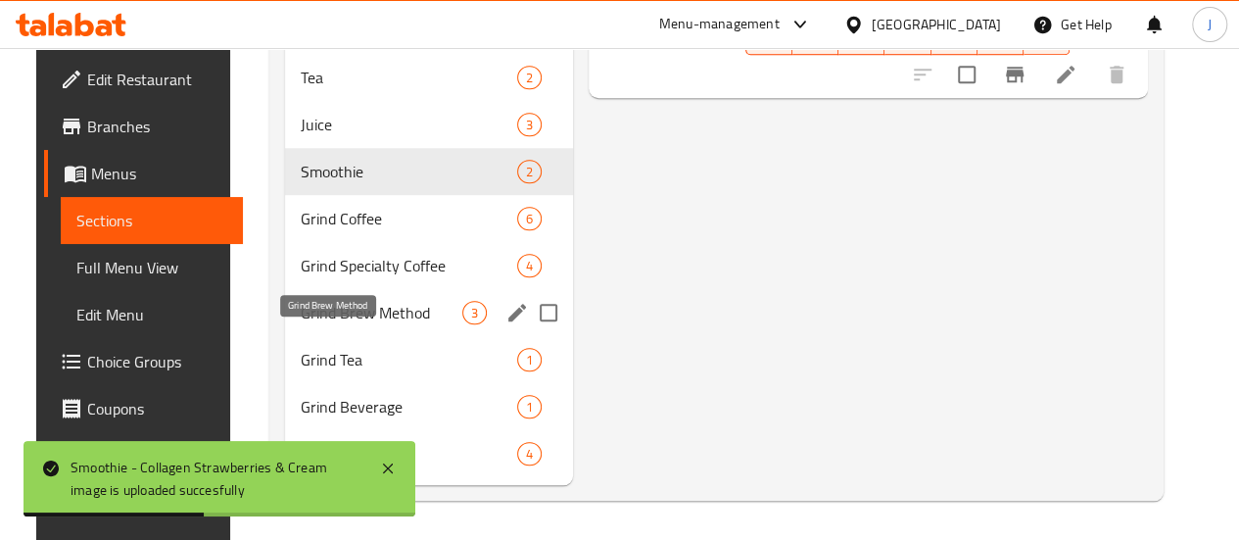
click at [317, 324] on span "Grind Brew Method" at bounding box center [382, 313] width 162 height 24
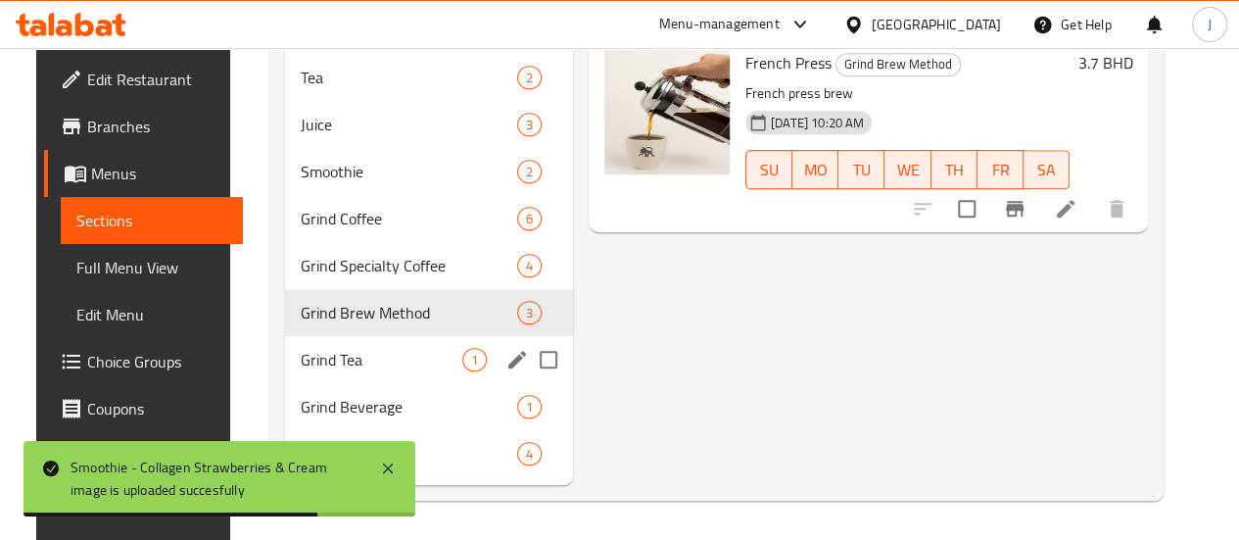
scroll to position [736, 0]
click at [303, 363] on span "Grind Tea" at bounding box center [382, 360] width 162 height 24
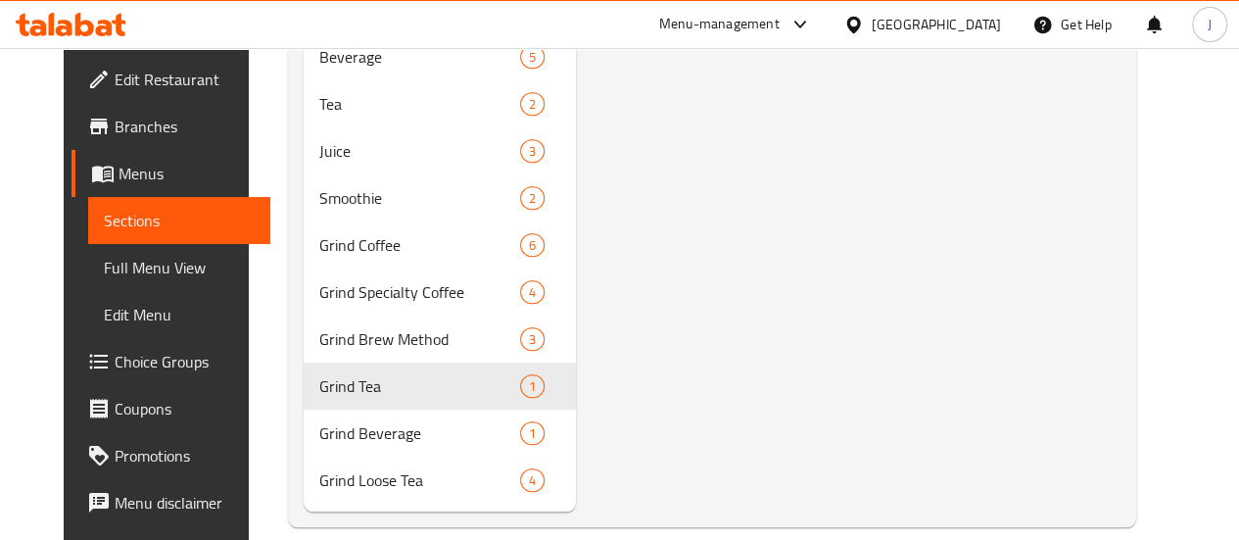
scroll to position [728, 0]
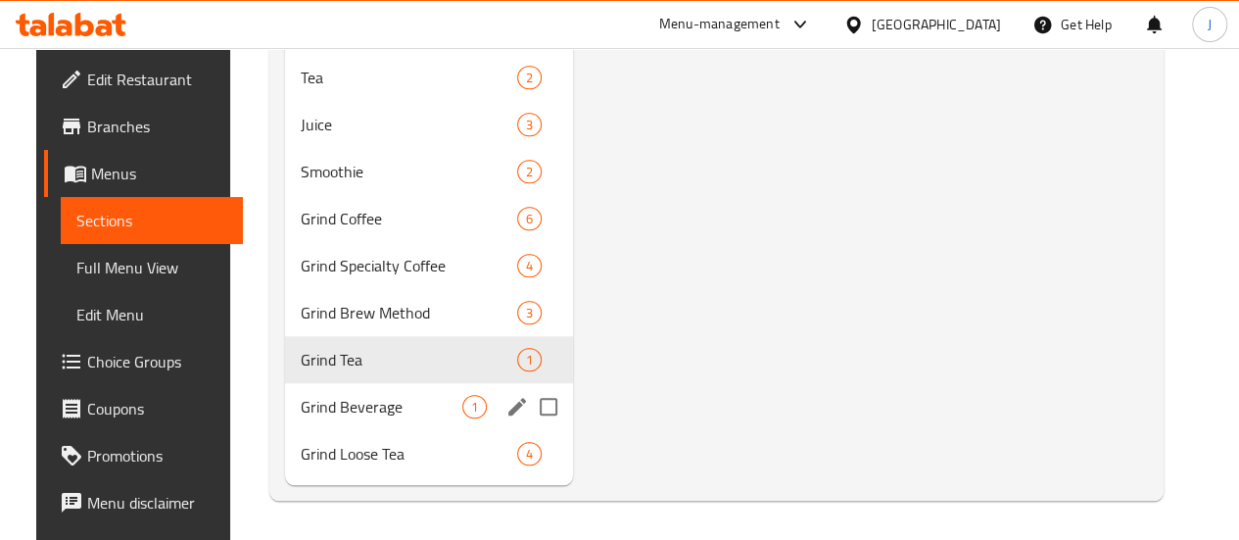
click at [329, 416] on span "Grind Beverage" at bounding box center [382, 407] width 162 height 24
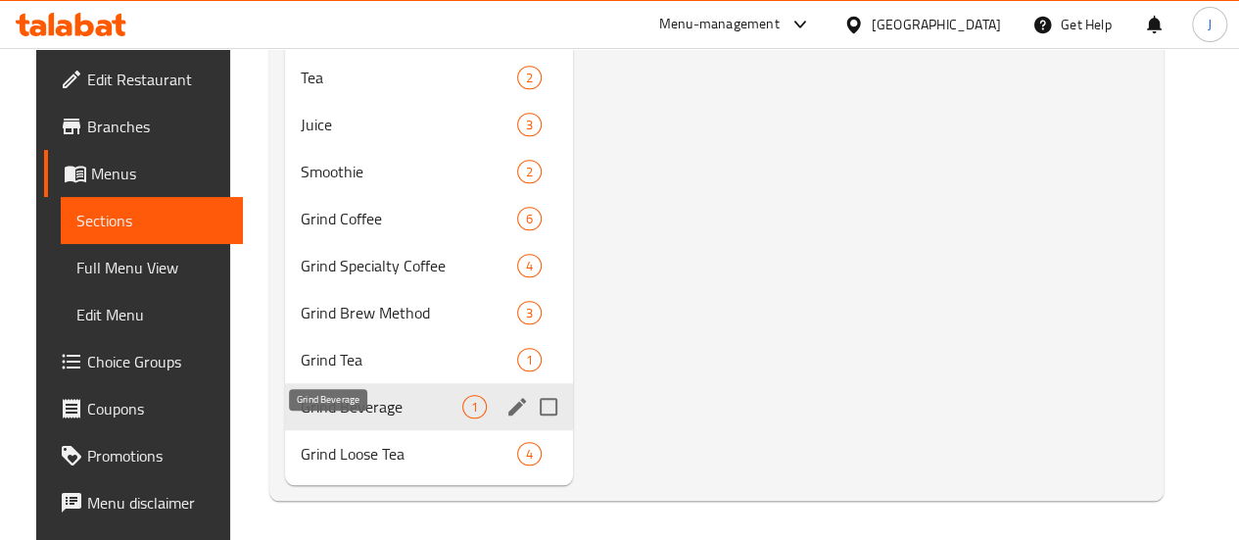
scroll to position [736, 0]
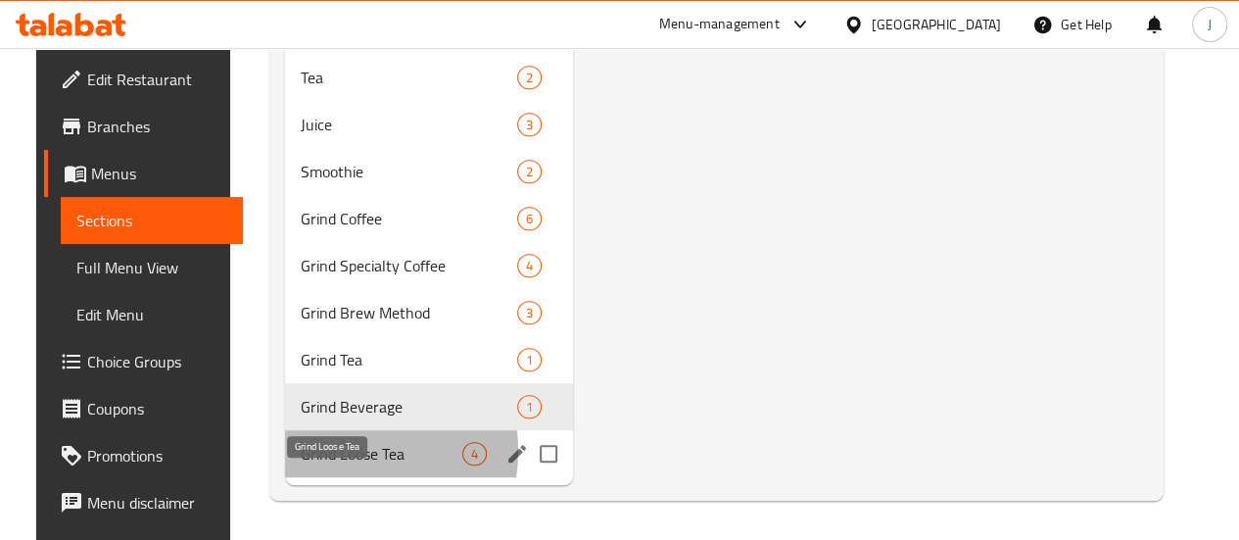
click at [314, 452] on span "Grind Loose Tea" at bounding box center [382, 454] width 162 height 24
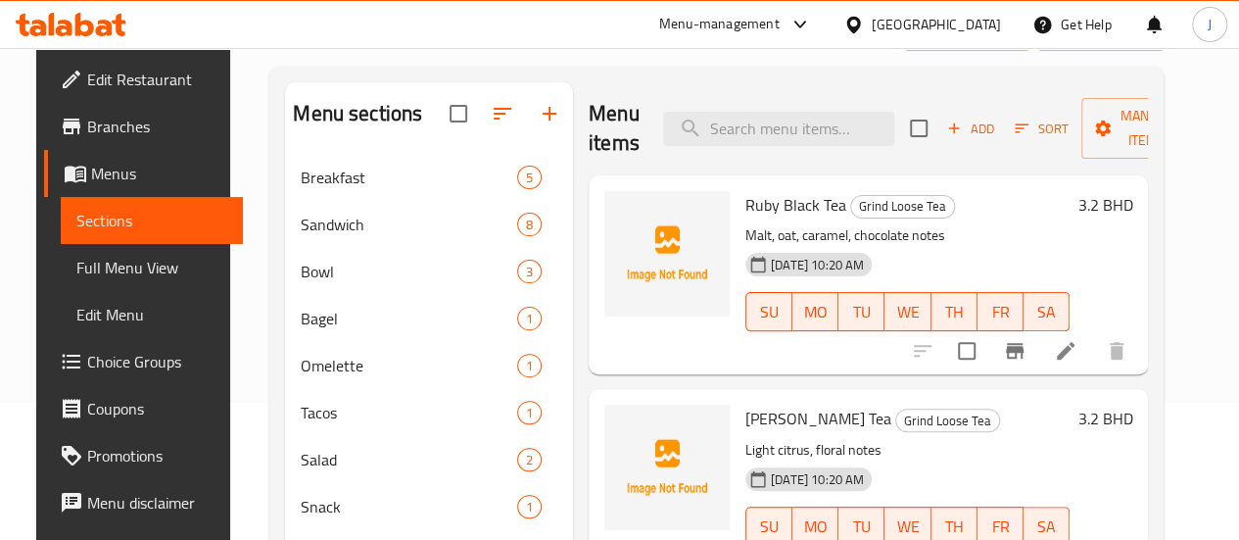
scroll to position [112, 0]
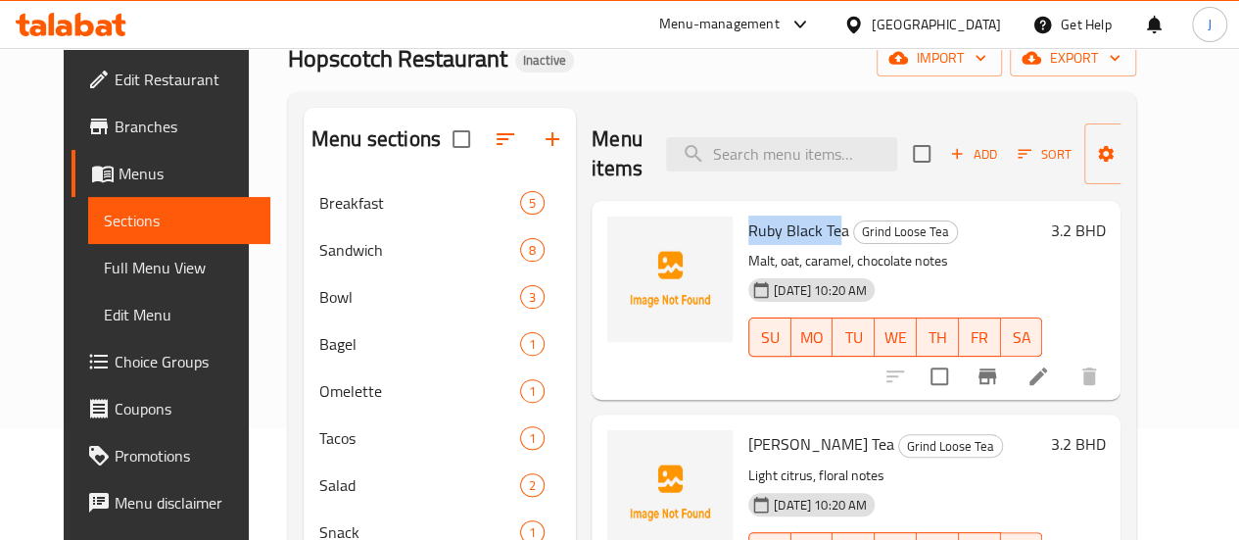
drag, startPoint x: 664, startPoint y: 229, endPoint x: 758, endPoint y: 230, distance: 94.1
click at [758, 230] on span "Ruby Black Tea" at bounding box center [798, 230] width 101 height 29
copy span "Ruby Black Tea"
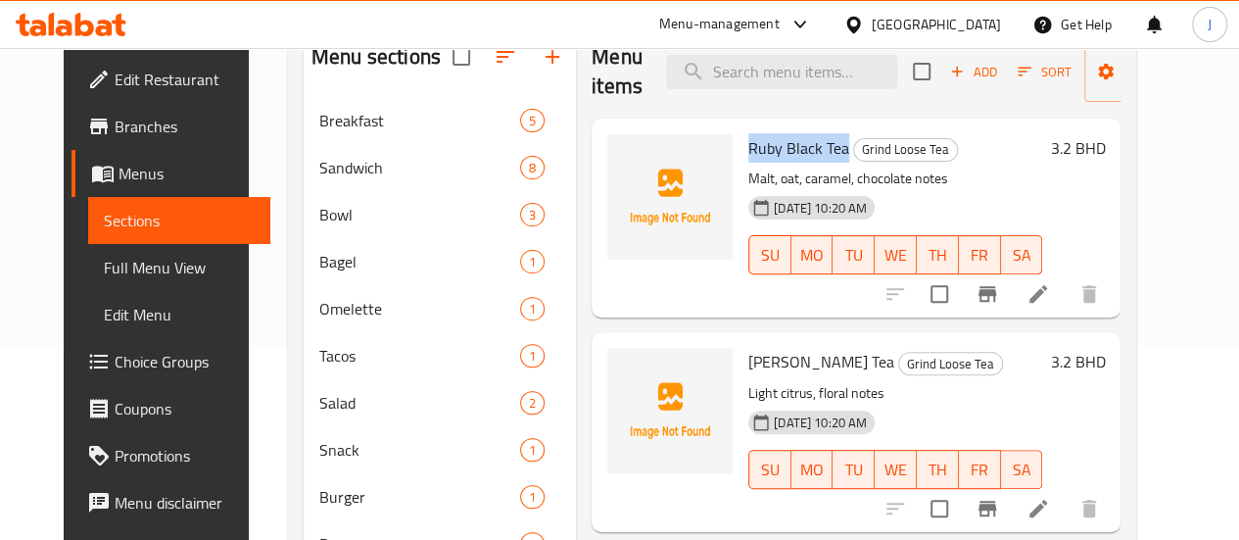
drag, startPoint x: 664, startPoint y: 363, endPoint x: 795, endPoint y: 365, distance: 130.3
click at [795, 365] on span "[PERSON_NAME] Tea" at bounding box center [821, 361] width 146 height 29
copy span "[PERSON_NAME] Tea"
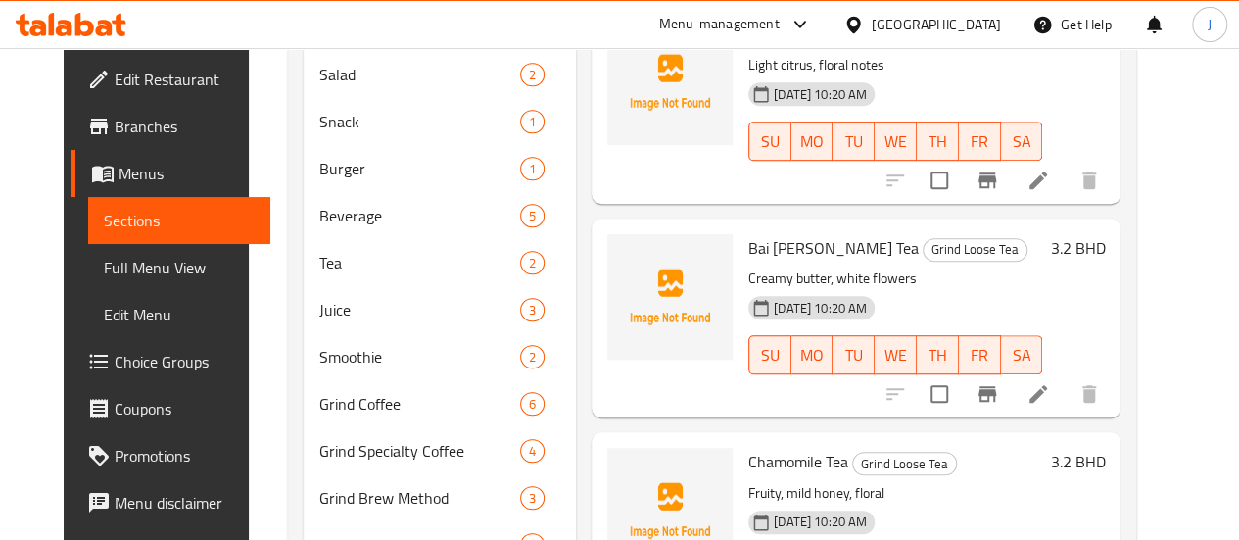
scroll to position [523, 0]
drag, startPoint x: 663, startPoint y: 246, endPoint x: 812, endPoint y: 244, distance: 148.9
click at [812, 244] on div "Bai [PERSON_NAME] Tea Grind Loose Tea Creamy butter, white flowers [DATE] 10:20…" at bounding box center [896, 316] width 310 height 183
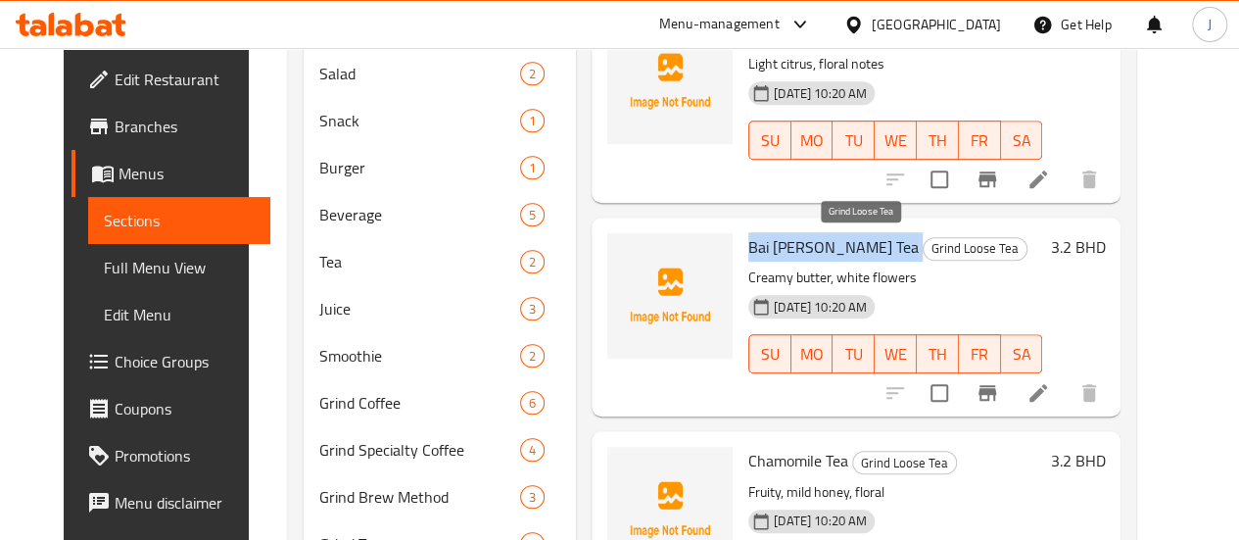
copy h6 "Bai [PERSON_NAME] Tea"
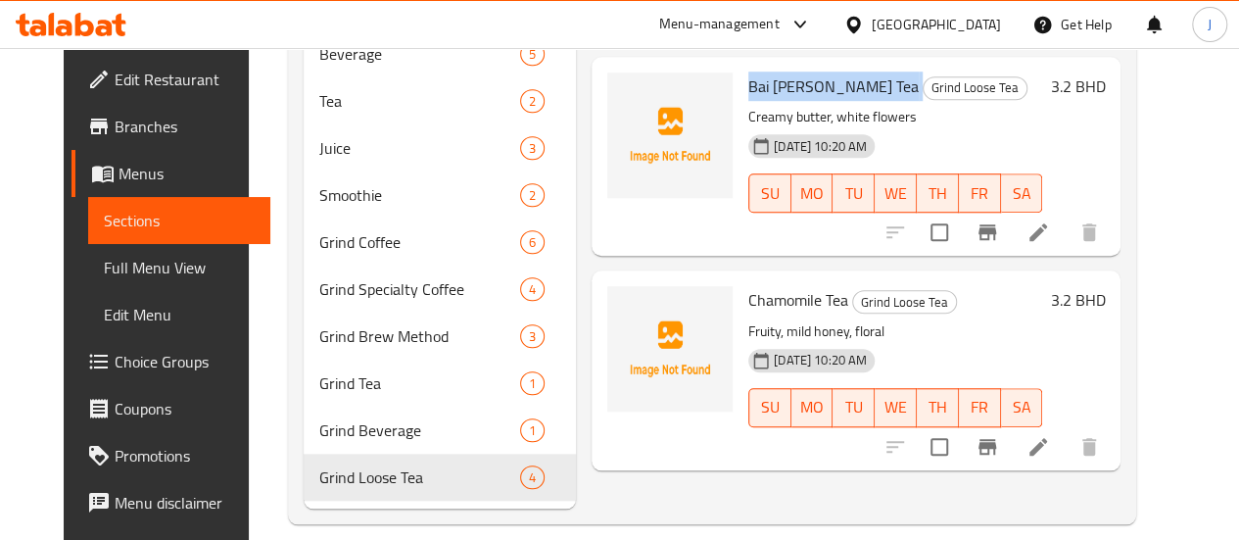
scroll to position [697, 0]
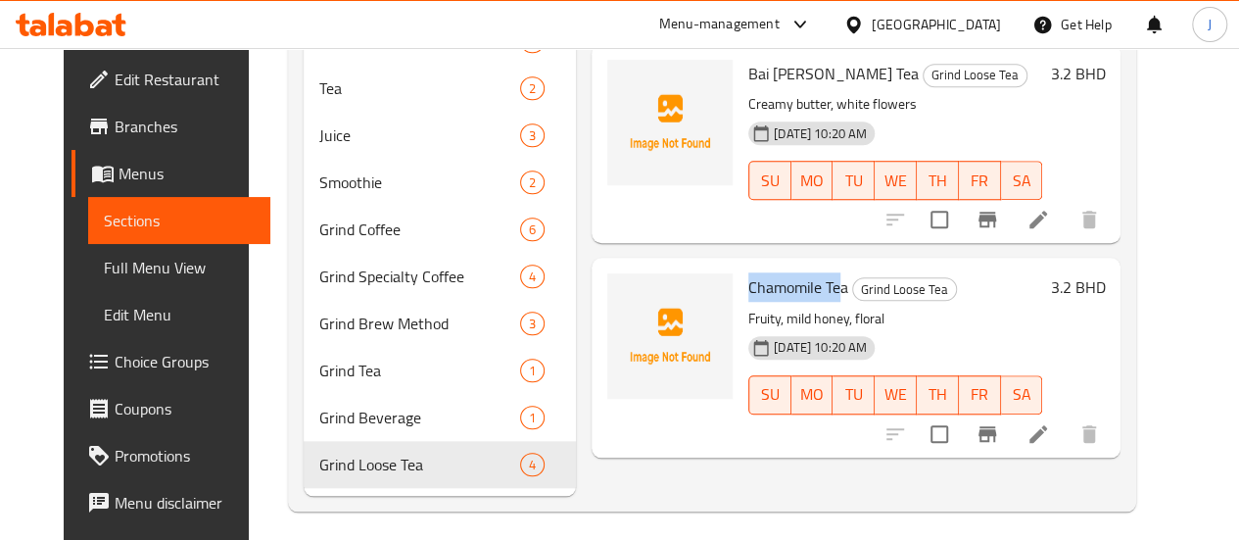
drag, startPoint x: 667, startPoint y: 291, endPoint x: 759, endPoint y: 291, distance: 92.1
click at [759, 291] on span "Chamomile Tea" at bounding box center [798, 286] width 100 height 29
copy span "Chamomile Tea"
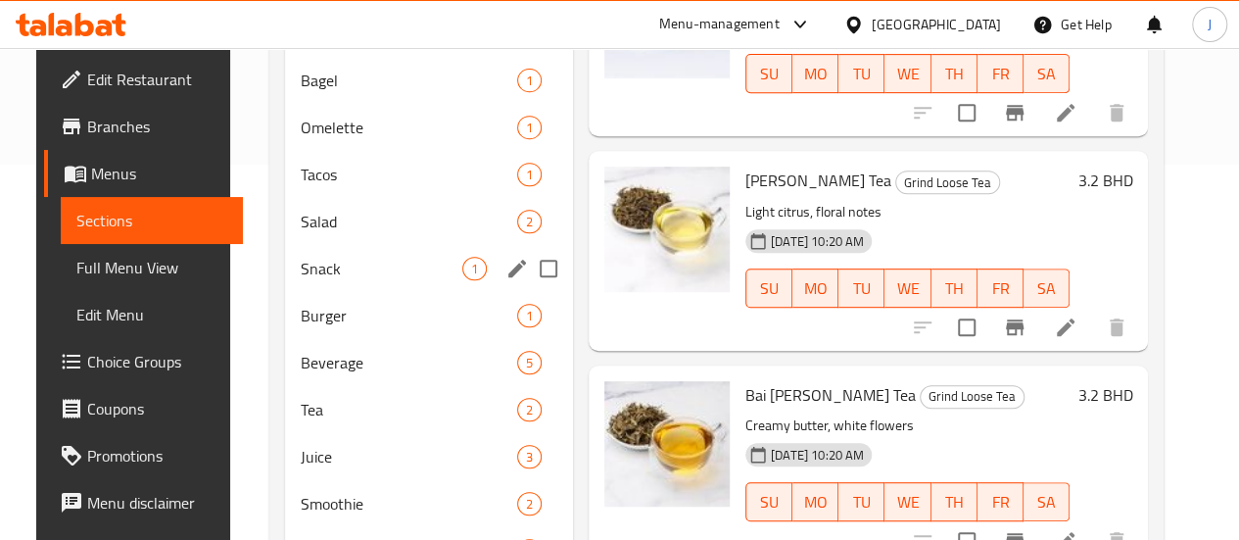
scroll to position [376, 0]
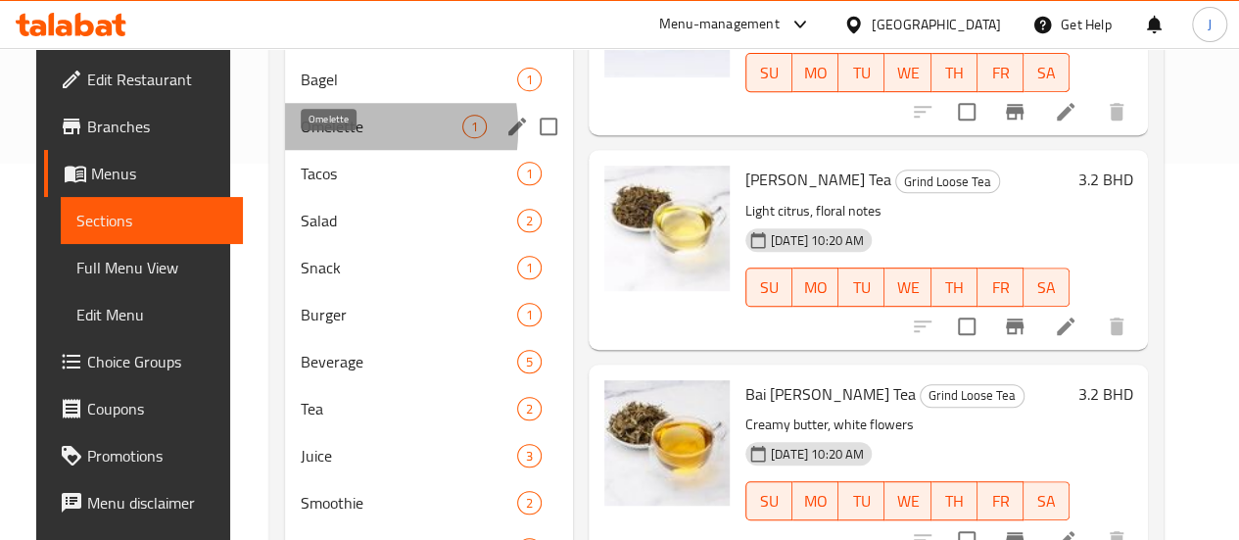
click at [307, 138] on span "Omelette" at bounding box center [382, 127] width 162 height 24
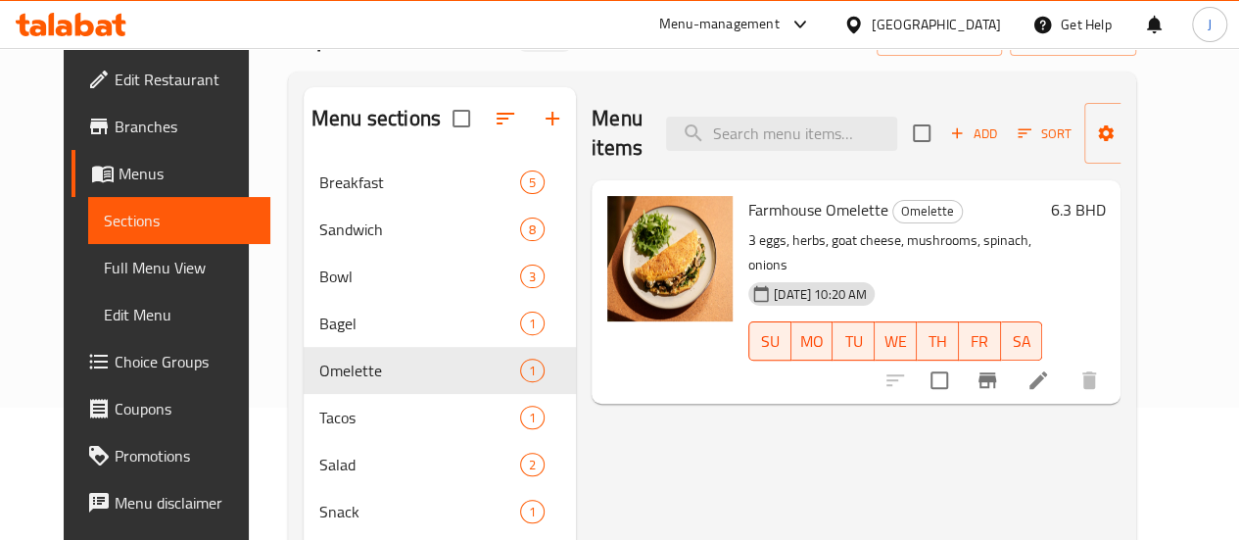
scroll to position [245, 0]
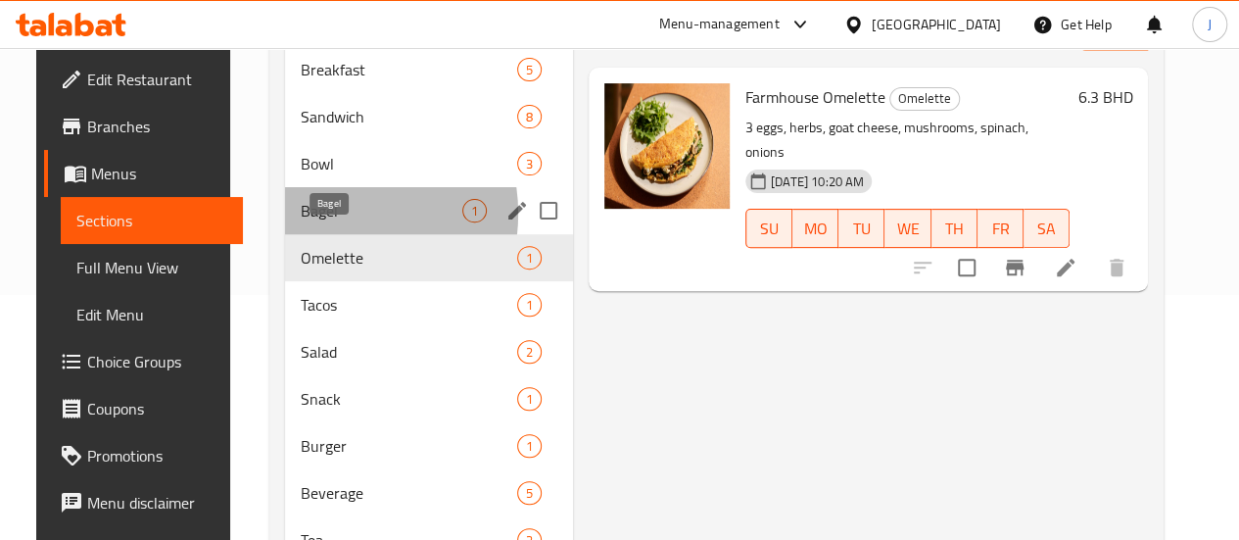
click at [302, 222] on span "Bagel" at bounding box center [382, 211] width 162 height 24
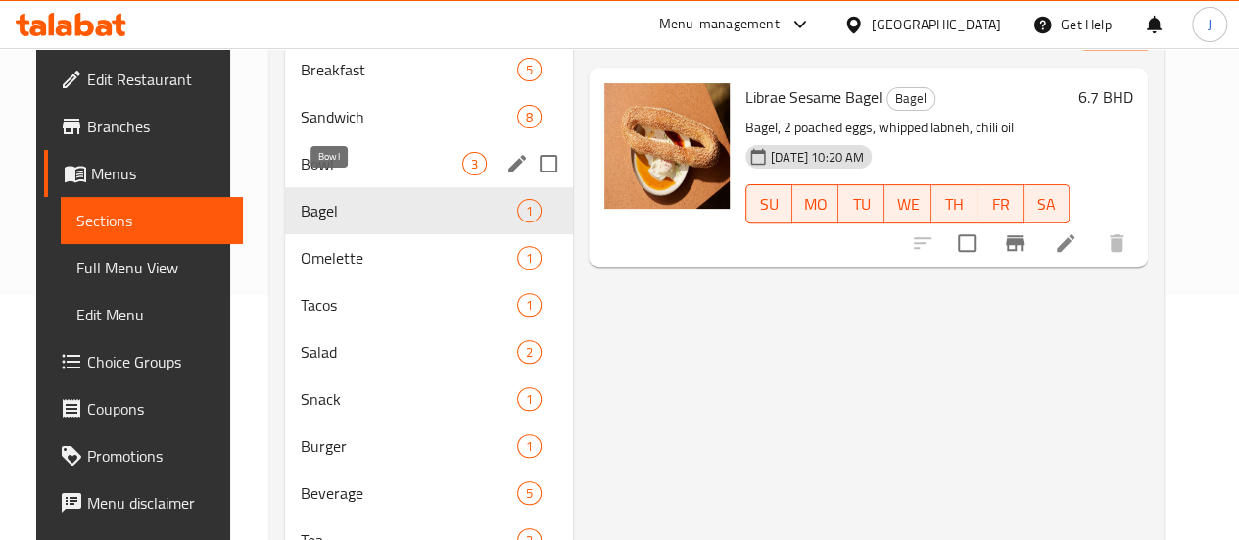
click at [318, 175] on span "Bowl" at bounding box center [382, 164] width 162 height 24
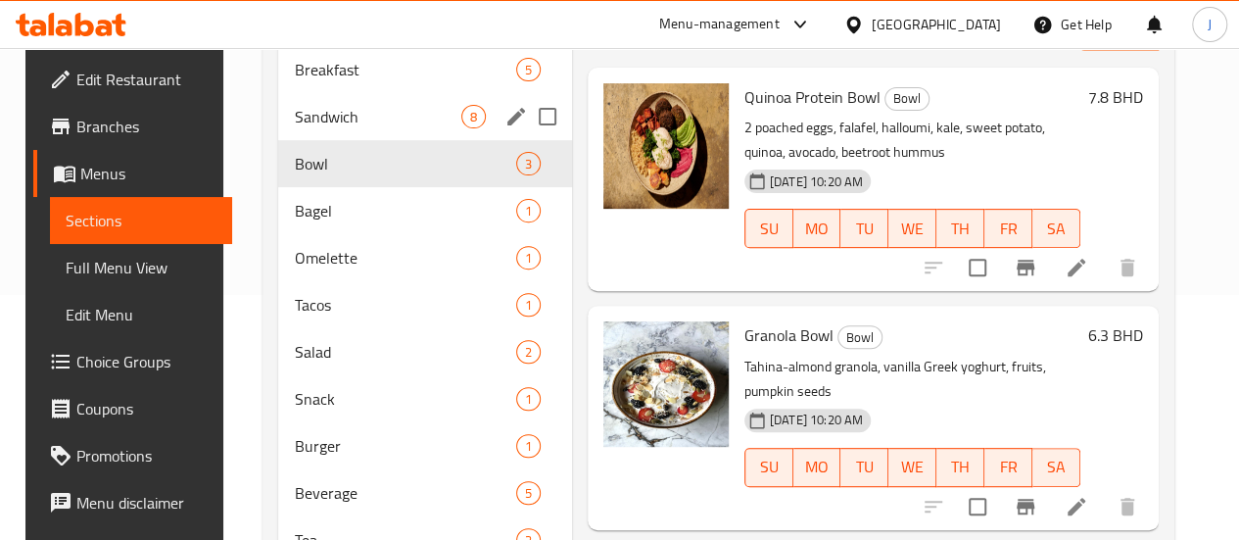
click at [339, 140] on div "Sandwich 8" at bounding box center [424, 116] width 293 height 47
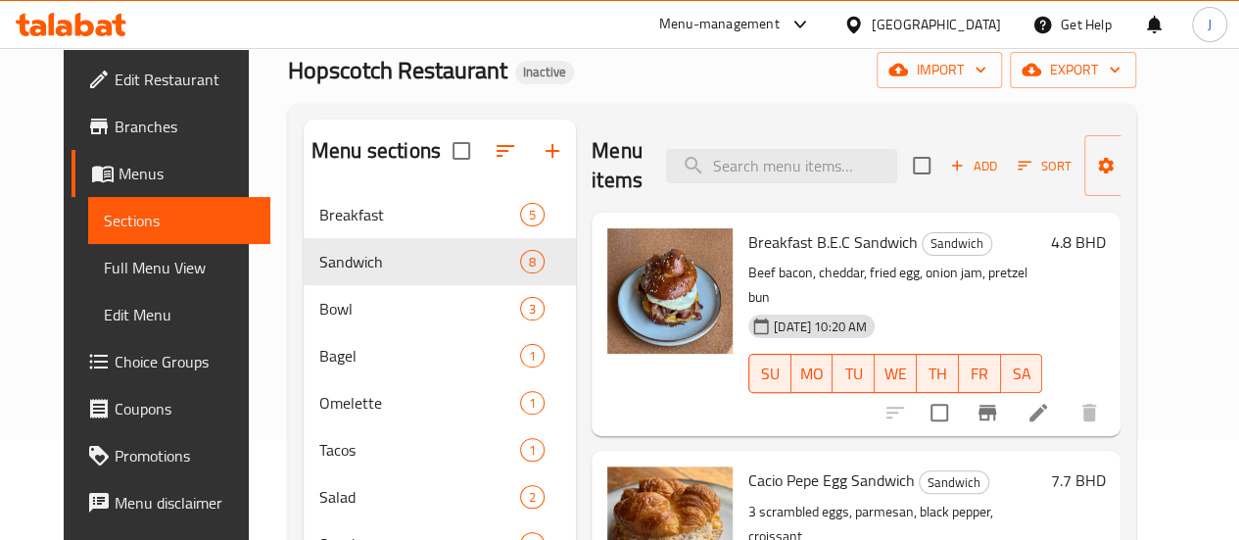
scroll to position [99, 0]
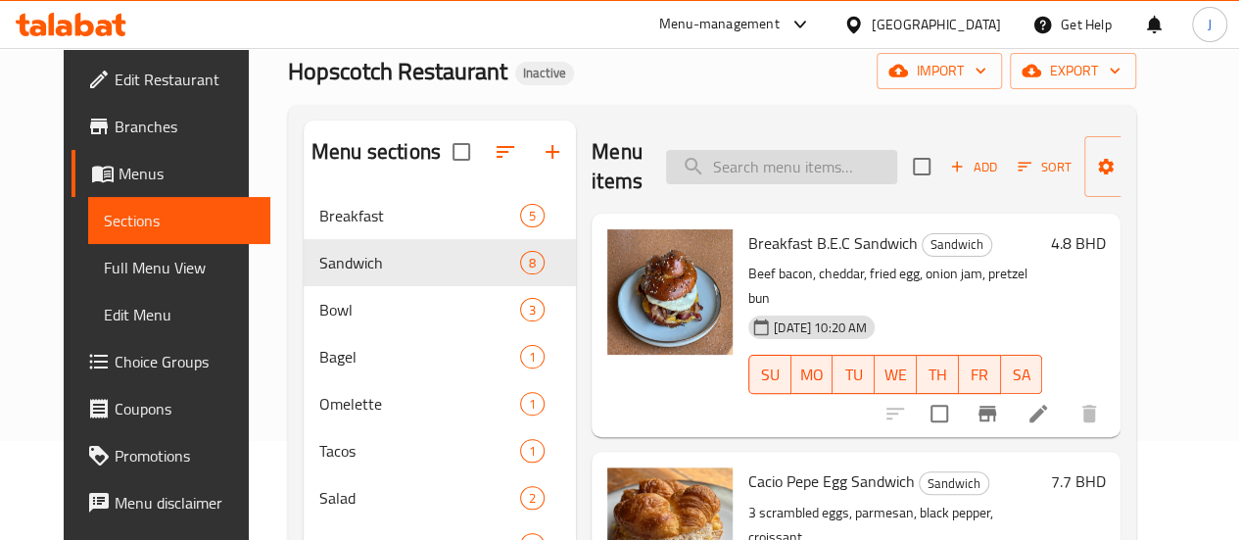
click at [775, 150] on input "search" at bounding box center [781, 167] width 231 height 34
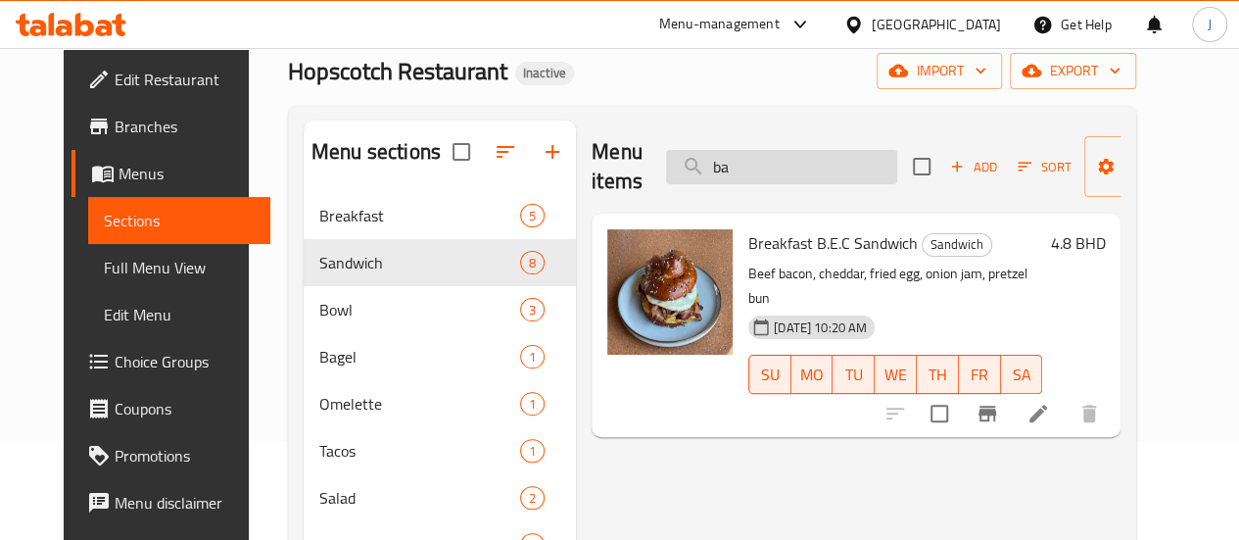
type input "b"
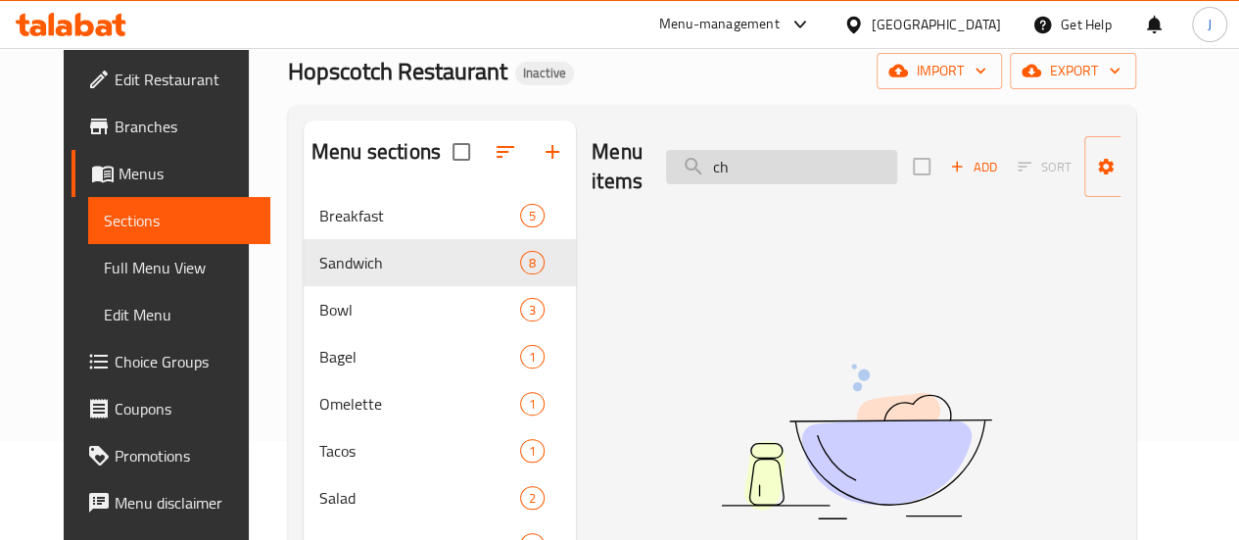
type input "c"
